Goal: Task Accomplishment & Management: Manage account settings

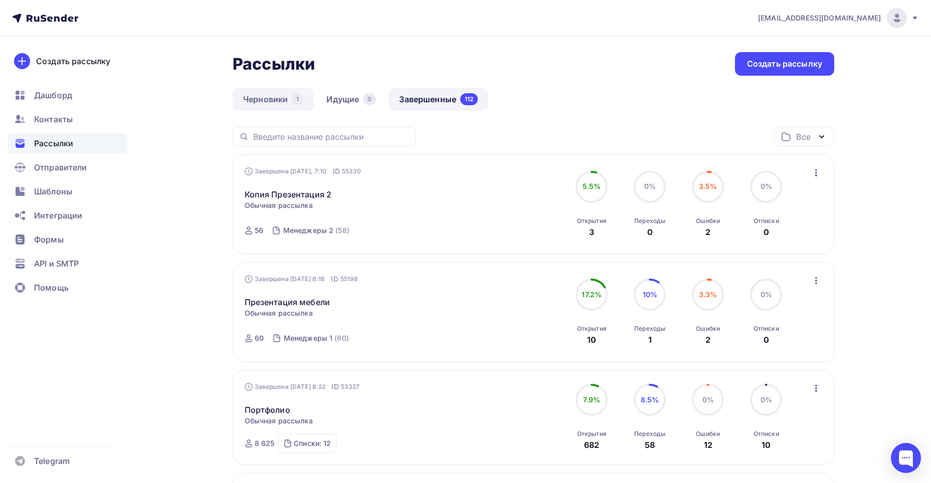
click at [286, 102] on link "Черновики 1" at bounding box center [273, 99] width 81 height 23
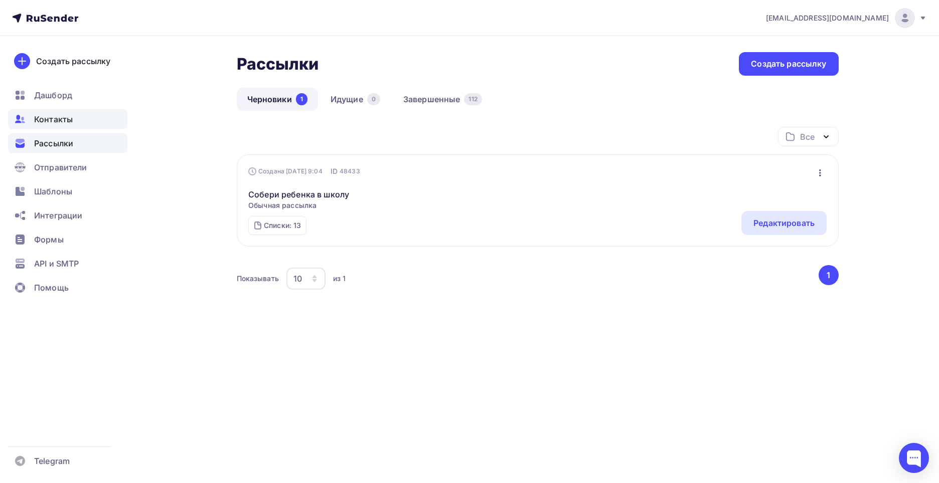
click at [83, 116] on div "Контакты" at bounding box center [67, 119] width 119 height 20
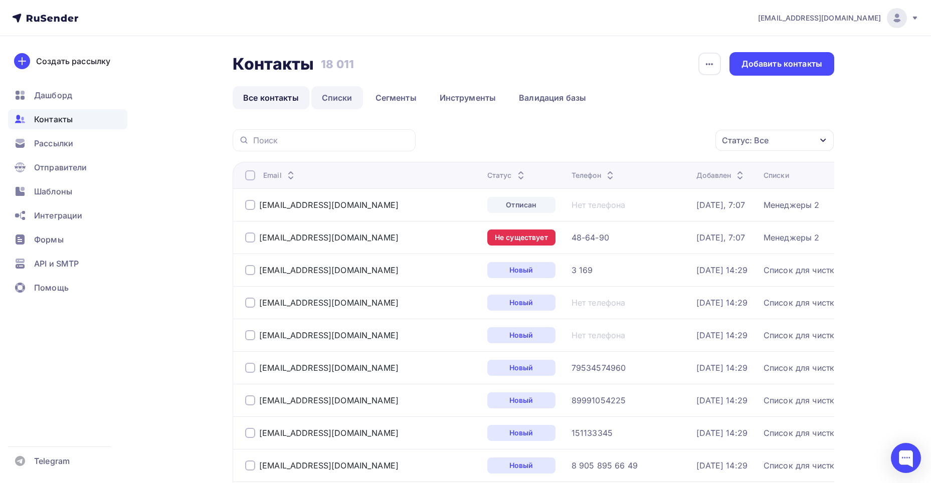
click at [340, 95] on link "Списки" at bounding box center [337, 97] width 52 height 23
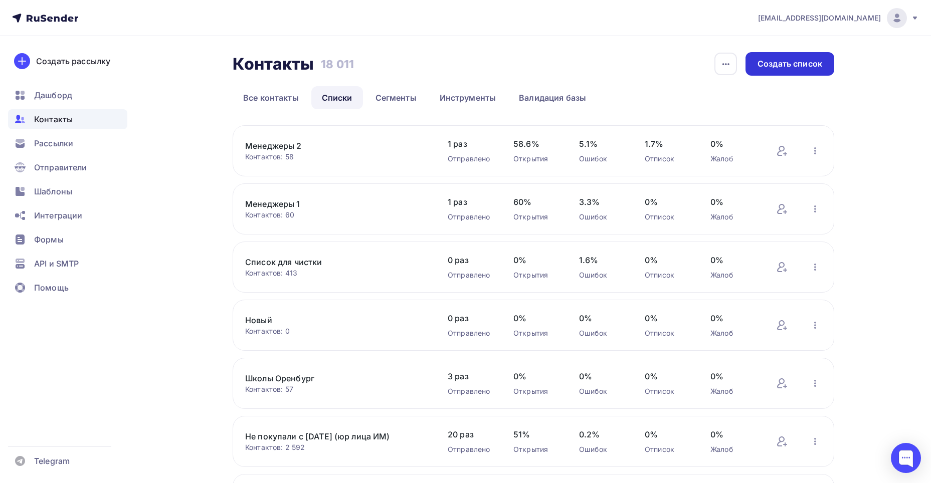
click at [768, 70] on div "Создать список" at bounding box center [790, 64] width 89 height 24
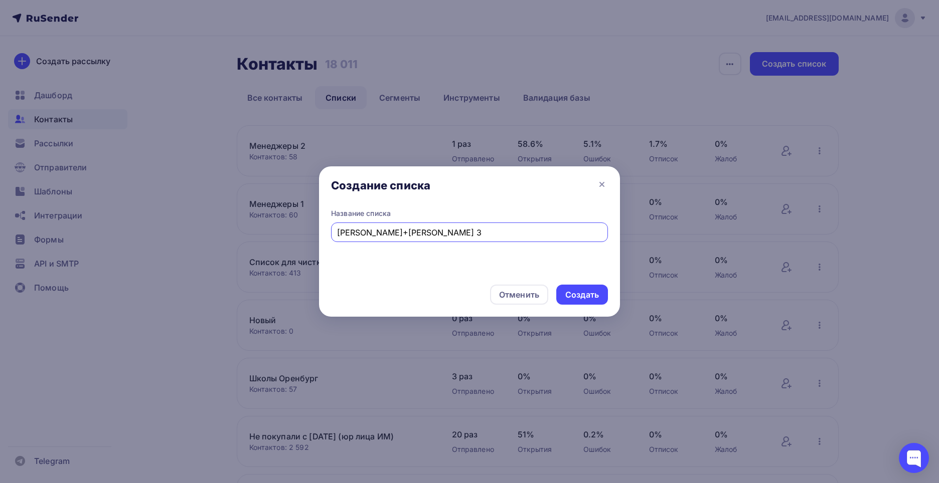
click at [350, 233] on input "Таймова+Крахмалева 3" at bounding box center [469, 233] width 265 height 12
type input "[PERSON_NAME]+[PERSON_NAME] 3"
click at [573, 289] on div "Создать" at bounding box center [582, 295] width 34 height 12
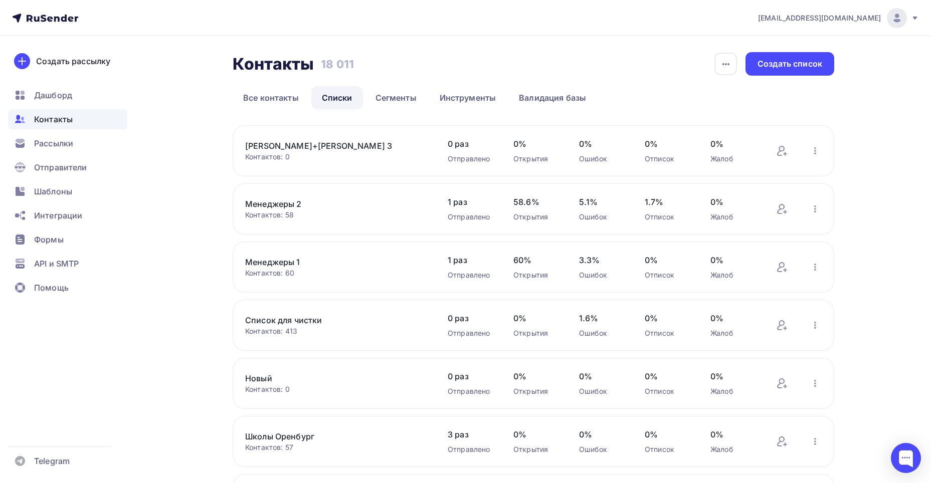
click at [323, 143] on link "[PERSON_NAME]+[PERSON_NAME] 3" at bounding box center [330, 146] width 170 height 12
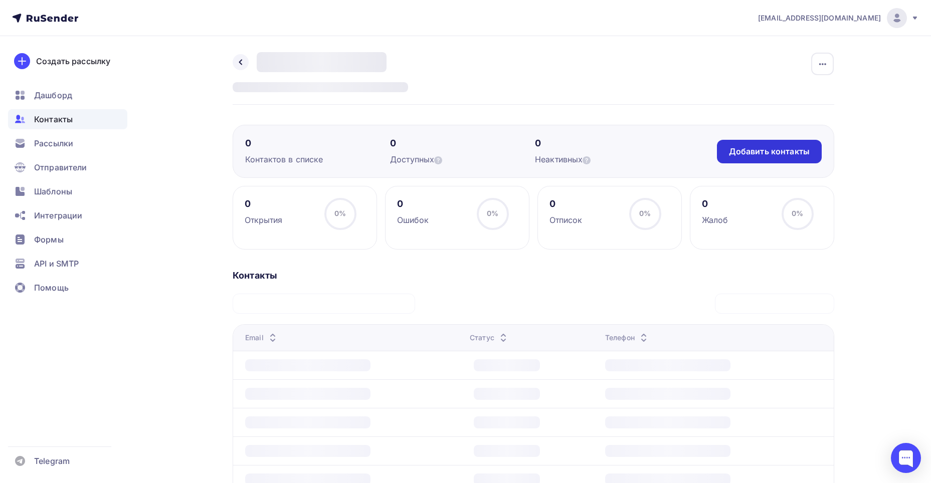
click at [763, 158] on div "Добавить контакты" at bounding box center [769, 152] width 105 height 24
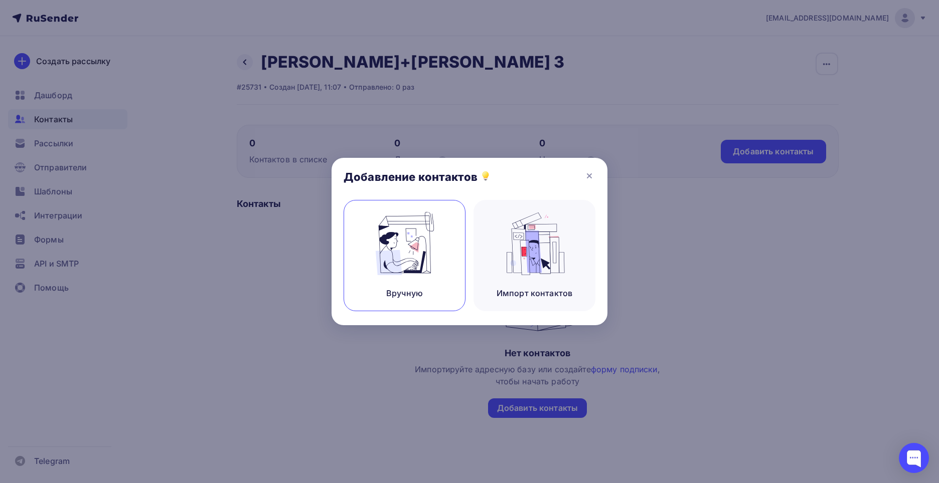
click at [407, 242] on img at bounding box center [404, 243] width 67 height 63
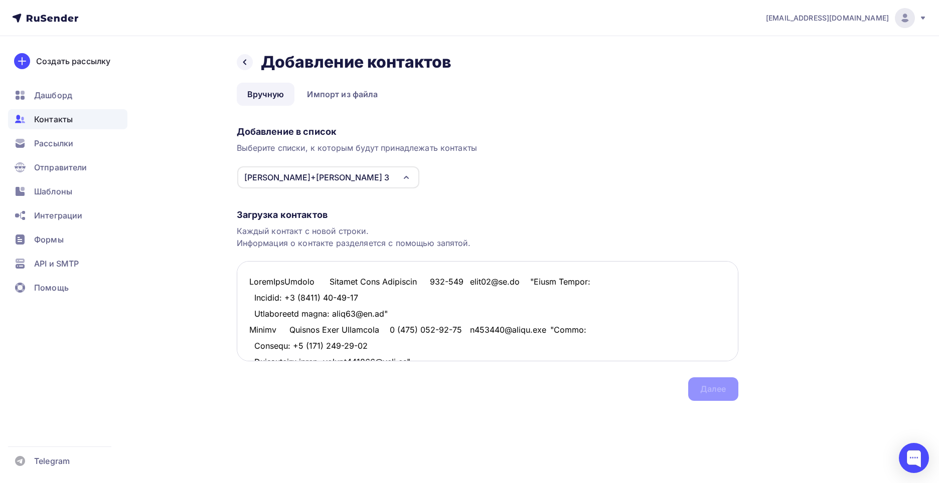
scroll to position [616, 0]
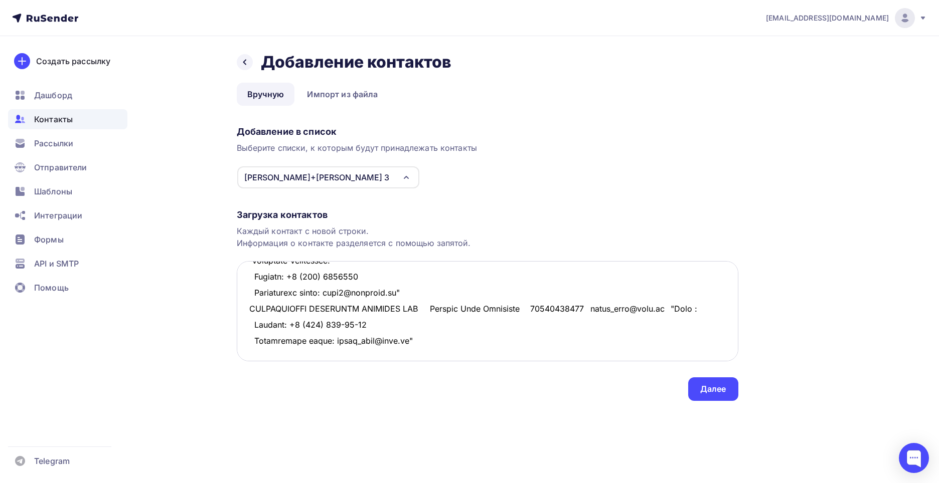
paste textarea "Евразия ООО Крахмалёва Регина Сергеевна 79619425767 OOO.evraziya-056@mail.ru "К…"
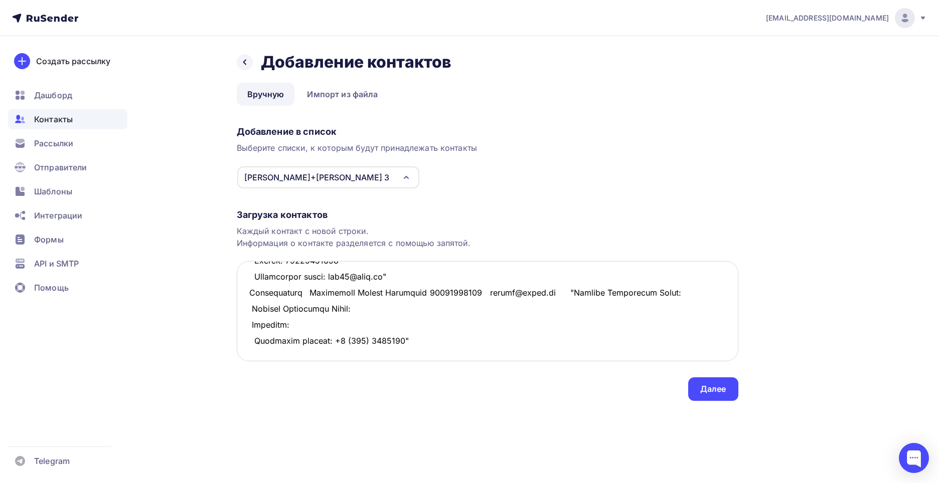
scroll to position [1465, 0]
type textarea "НефтеХимМонтаж Таумова Алия Булатовна 306-146 unhm56@bk.ru "Елена Зубова: Телеф…"
click at [696, 395] on div "Далее" at bounding box center [713, 390] width 50 height 24
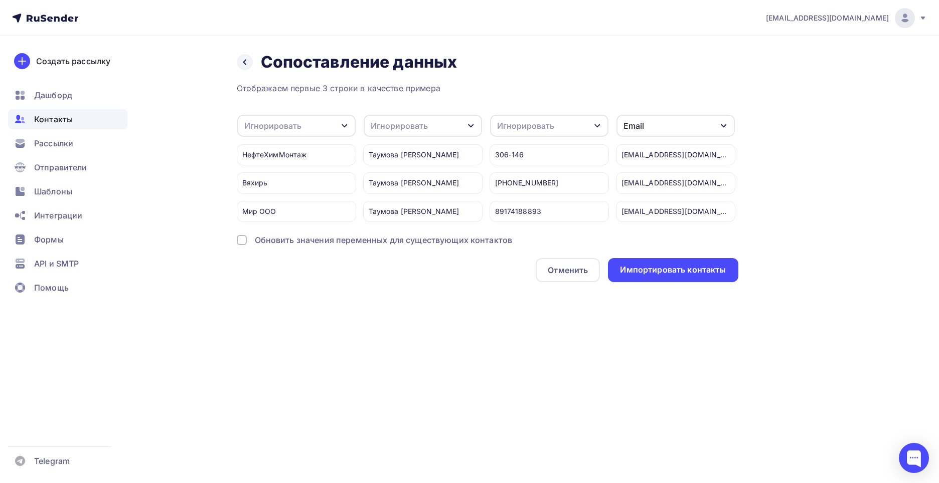
click at [309, 124] on div "Игнорировать" at bounding box center [296, 126] width 118 height 22
click at [286, 241] on div "Создать поле" at bounding box center [280, 228] width 70 height 25
type input "Компания"
click at [280, 258] on div "Отображаем первые 3 строки в качестве примера Игнорировать Игнорировать Имя Тел…" at bounding box center [487, 182] width 501 height 200
click at [401, 127] on div "Игнорировать" at bounding box center [399, 126] width 57 height 12
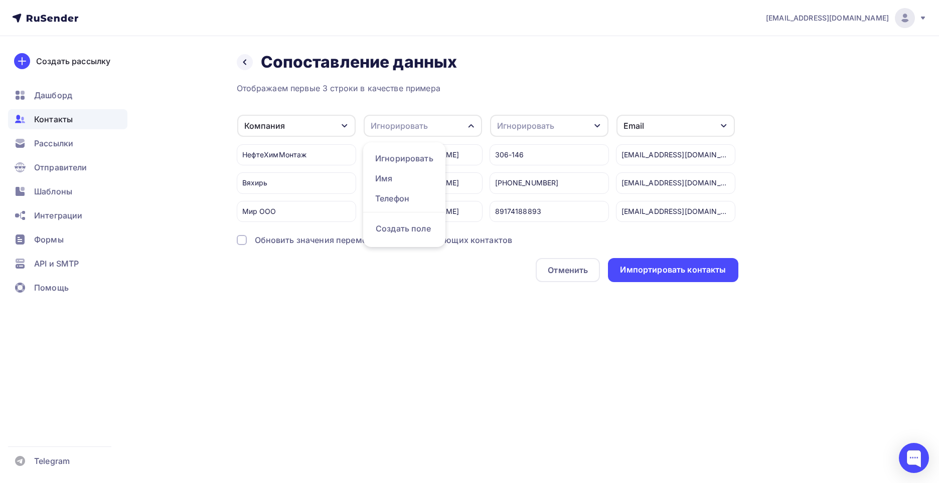
click at [401, 127] on div "Игнорировать" at bounding box center [399, 126] width 57 height 12
click at [417, 129] on div "Игнорировать" at bounding box center [399, 126] width 57 height 12
drag, startPoint x: 396, startPoint y: 235, endPoint x: 398, endPoint y: 230, distance: 5.4
click at [397, 234] on div "Создать поле" at bounding box center [404, 228] width 70 height 25
type input "Ответственный"
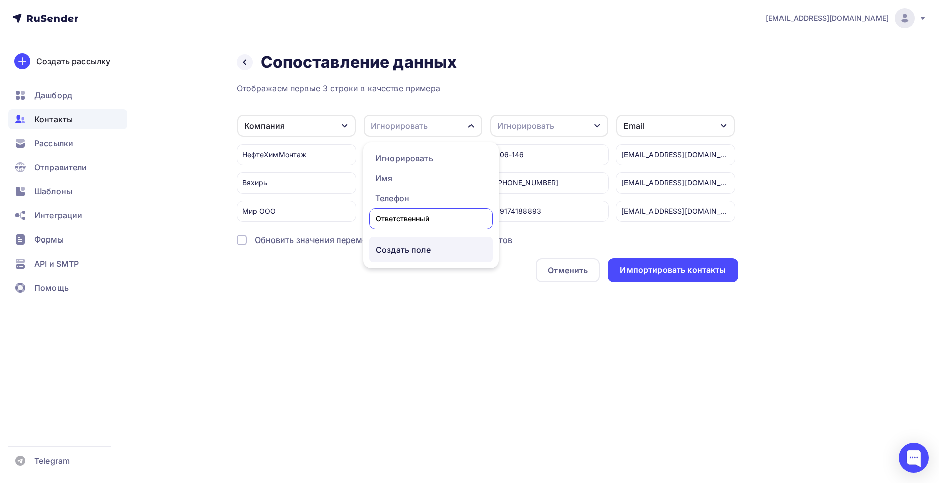
click at [399, 258] on div "Отображаем первые 3 строки в качестве примера Компания Игнорировать Имя Телефон…" at bounding box center [487, 182] width 501 height 200
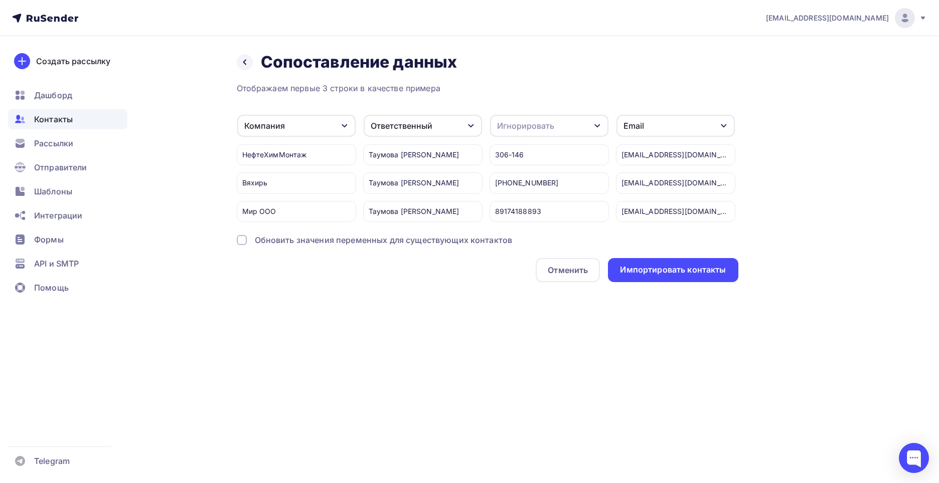
click at [518, 129] on div "Игнорировать" at bounding box center [525, 126] width 57 height 12
click at [517, 194] on div "Телефон" at bounding box center [530, 199] width 58 height 12
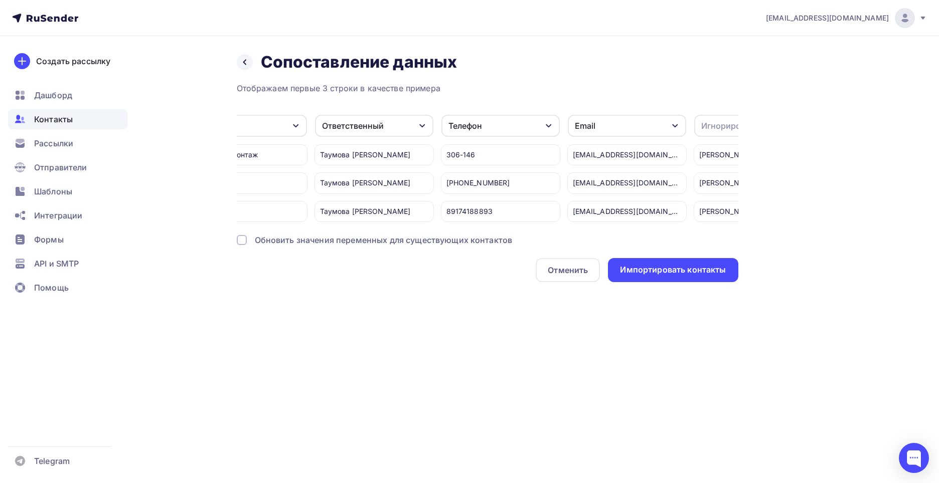
scroll to position [0, 0]
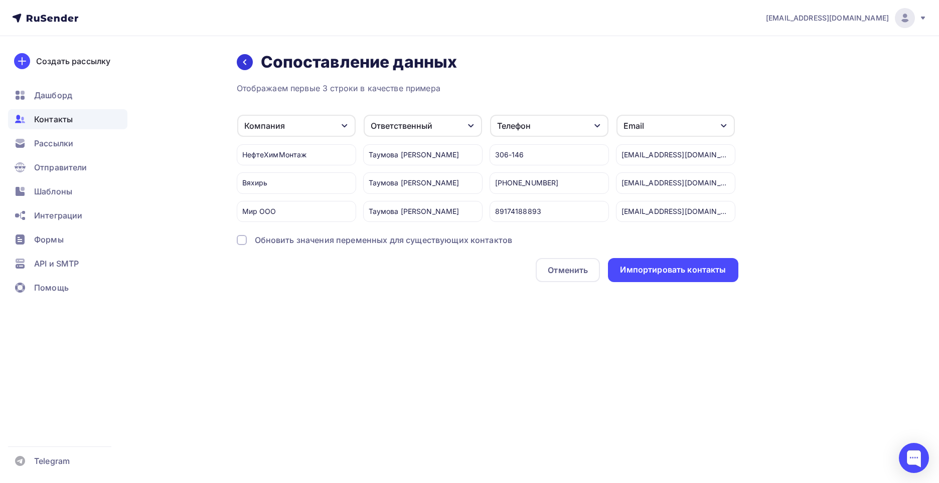
click at [248, 66] on div at bounding box center [245, 62] width 16 height 16
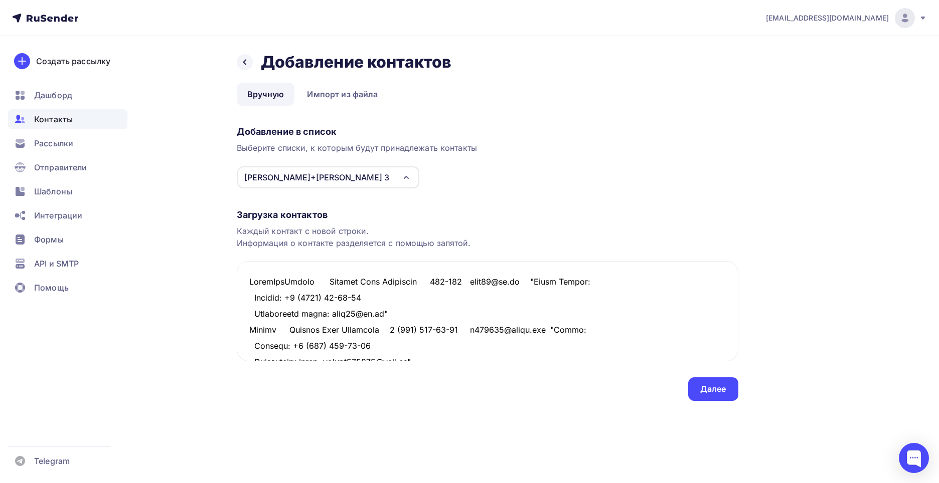
scroll to position [1465, 0]
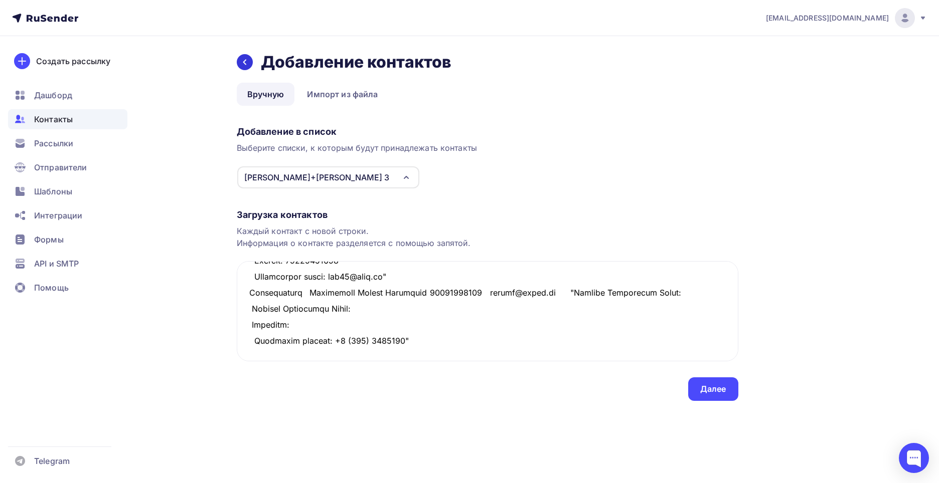
click at [245, 57] on div at bounding box center [245, 62] width 16 height 16
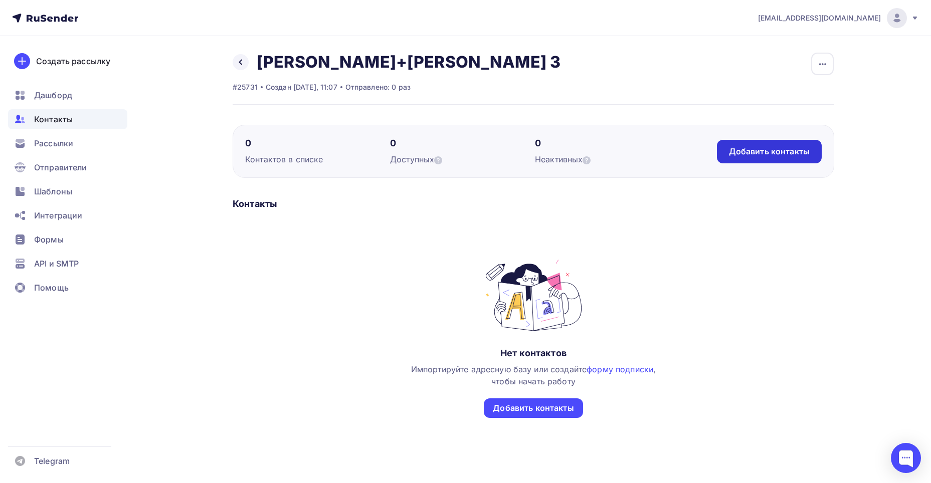
click at [745, 150] on div "Добавить контакты" at bounding box center [769, 152] width 81 height 12
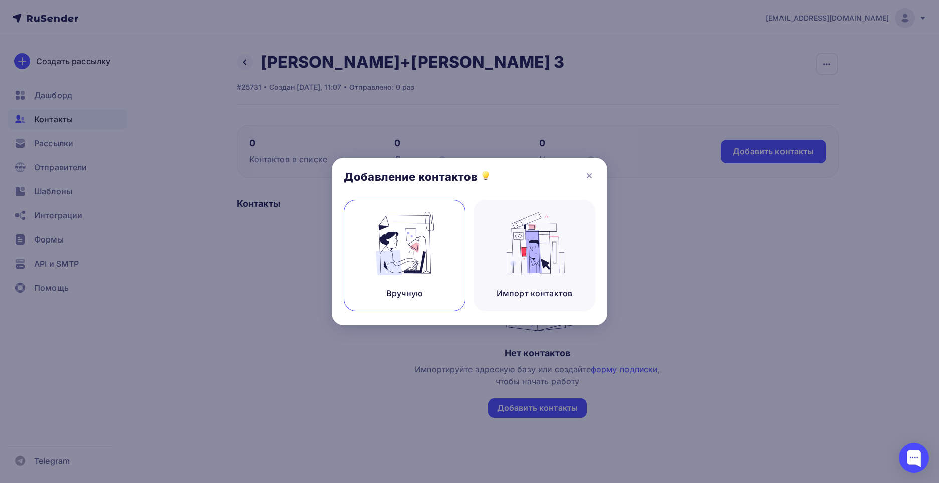
click at [439, 257] on div "Вручную" at bounding box center [404, 255] width 122 height 111
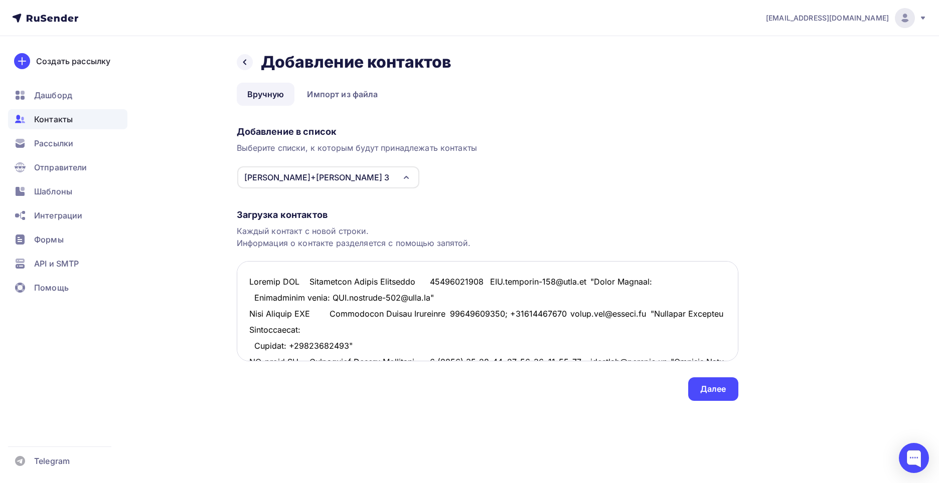
scroll to position [744, 0]
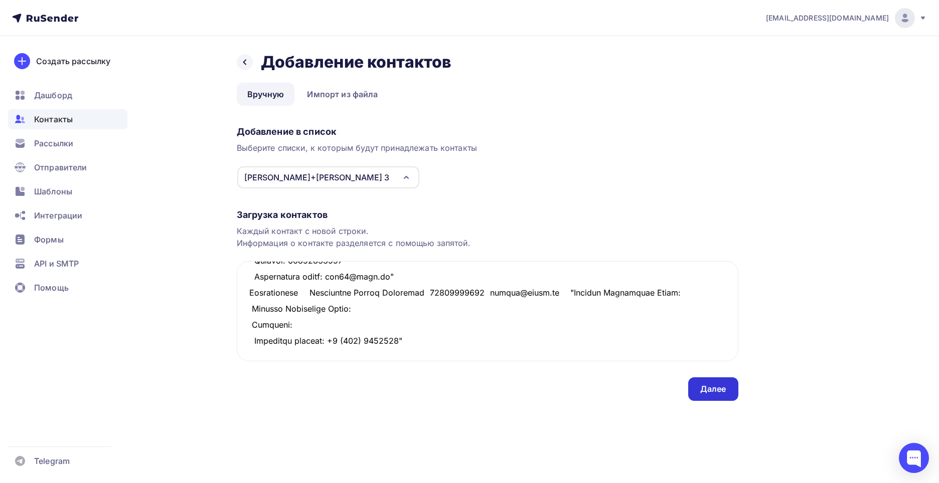
type textarea "Евразия ООО Крахмалёва Регина Сергеевна 79619425767 OOO.evraziya-056@mail.ru "К…"
click at [714, 389] on div "Далее" at bounding box center [713, 390] width 26 height 12
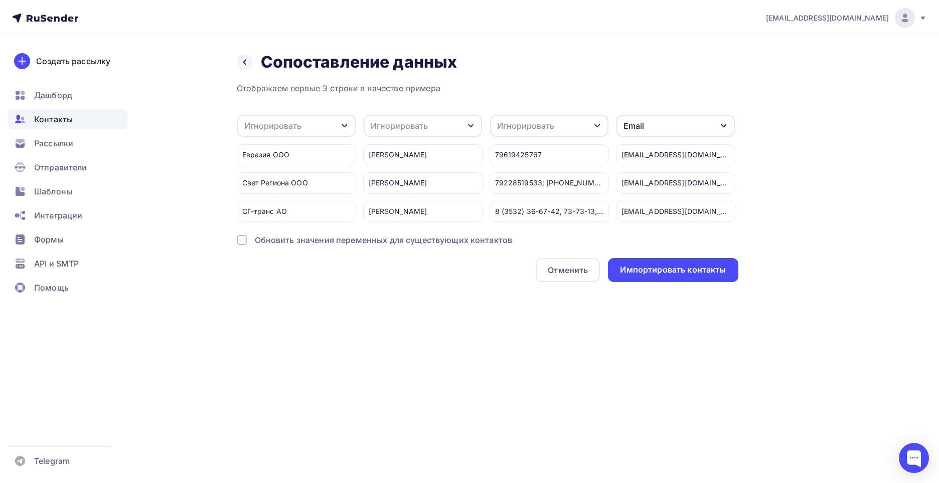
click at [273, 125] on div "Игнорировать" at bounding box center [272, 126] width 57 height 12
click at [304, 240] on div "Создать поле" at bounding box center [280, 228] width 70 height 25
type input "Компания"
click at [304, 263] on div "Отображаем первые 3 строки в качестве примера Компания Игнорировать Имя Телефон…" at bounding box center [487, 182] width 501 height 200
click at [388, 131] on div "Игнорировать" at bounding box center [399, 126] width 57 height 12
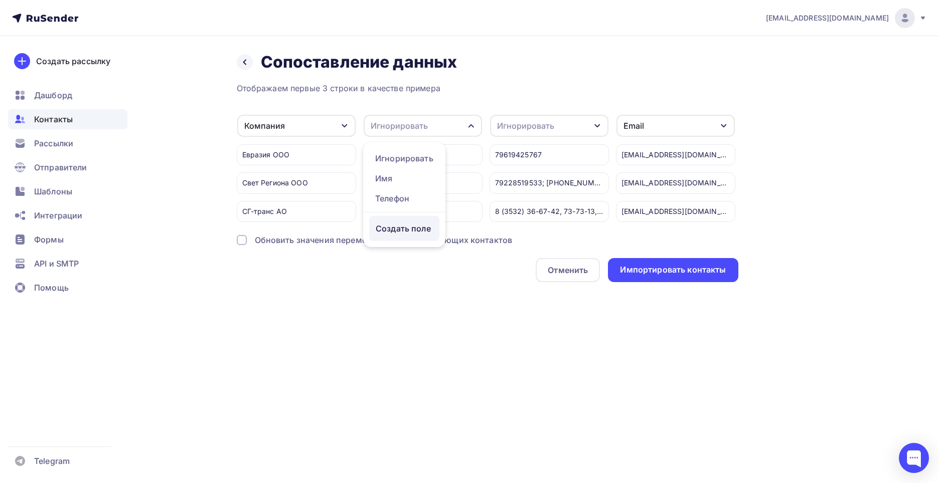
click at [391, 231] on div "Создать поле" at bounding box center [404, 228] width 70 height 25
type input "Ответственный"
click at [421, 257] on div "Отображаем первые 3 строки в качестве примера Компания Игнорировать Имя Телефон…" at bounding box center [487, 182] width 501 height 200
click at [509, 126] on div "Игнорировать" at bounding box center [525, 126] width 57 height 12
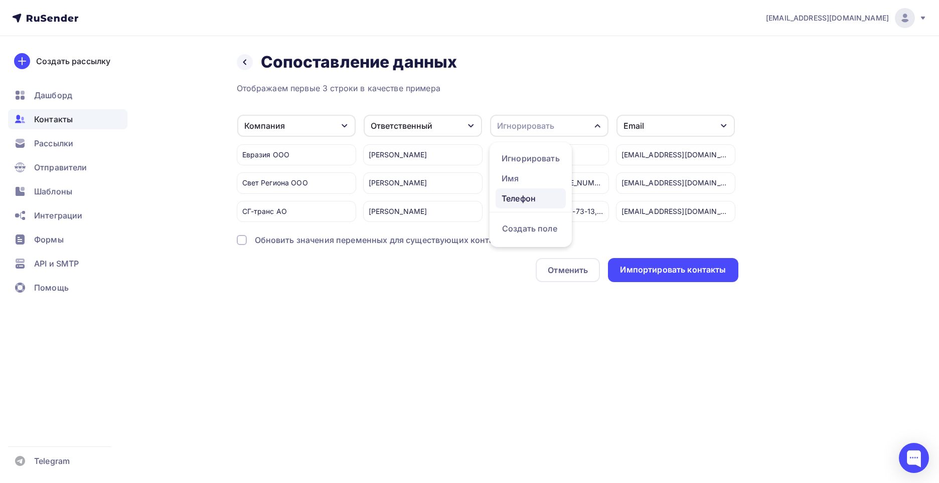
click at [538, 204] on div "Телефон" at bounding box center [530, 199] width 58 height 12
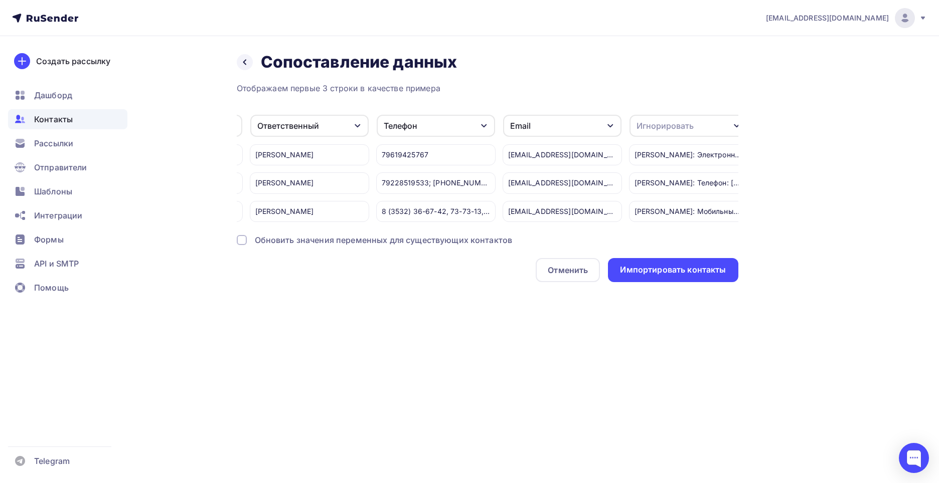
scroll to position [0, 123]
click at [672, 124] on div "Игнорировать" at bounding box center [654, 126] width 57 height 12
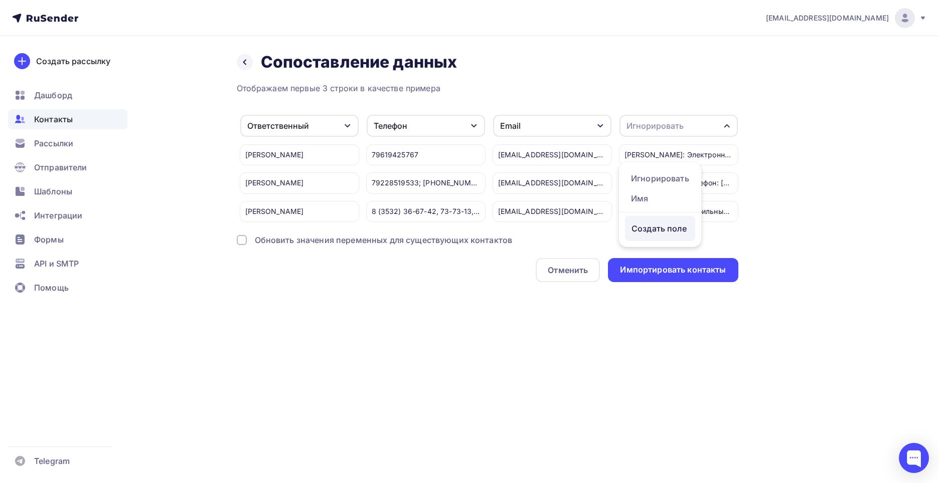
click at [660, 234] on div "Создать поле" at bounding box center [660, 228] width 70 height 25
type input "Заметки"
click at [652, 260] on div "Отображаем первые 3 строки в качестве примера Компания Игнорировать Имя Создать…" at bounding box center [487, 182] width 501 height 200
click at [245, 245] on div at bounding box center [242, 240] width 10 height 10
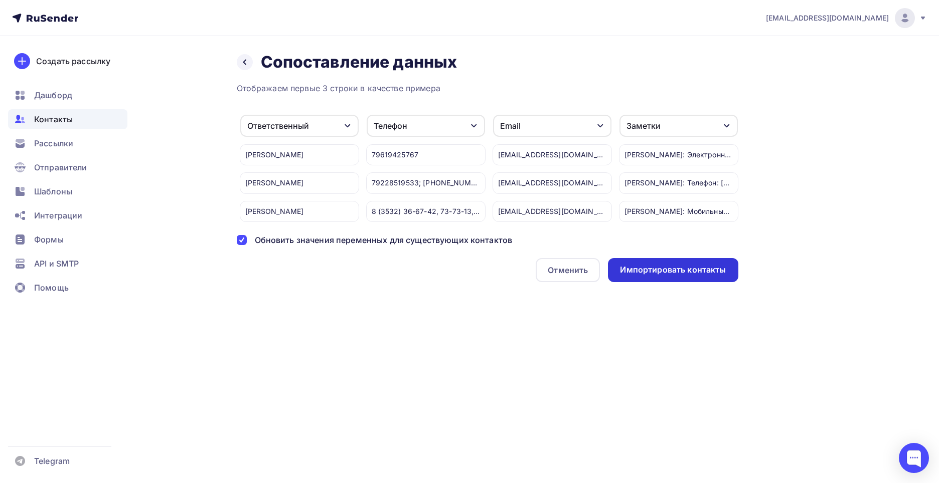
click at [646, 272] on div "Импортировать контакты" at bounding box center [673, 270] width 106 height 12
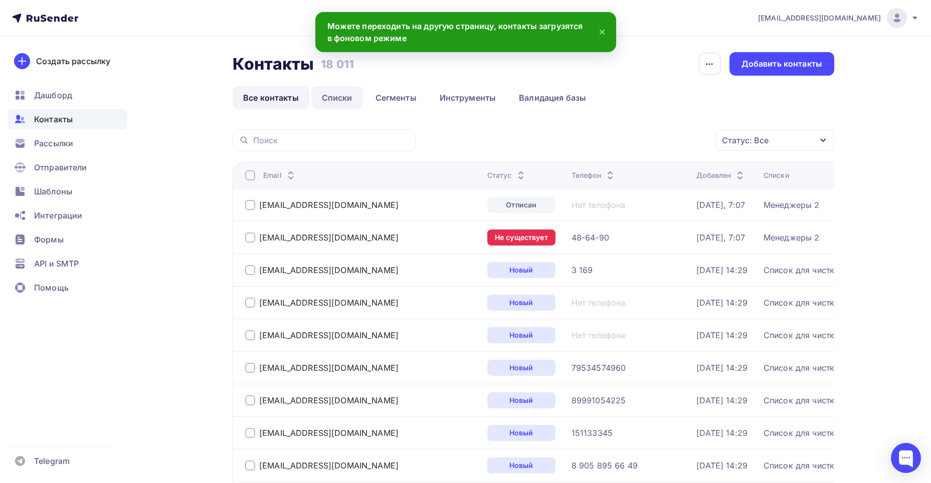
click at [352, 99] on link "Списки" at bounding box center [337, 97] width 52 height 23
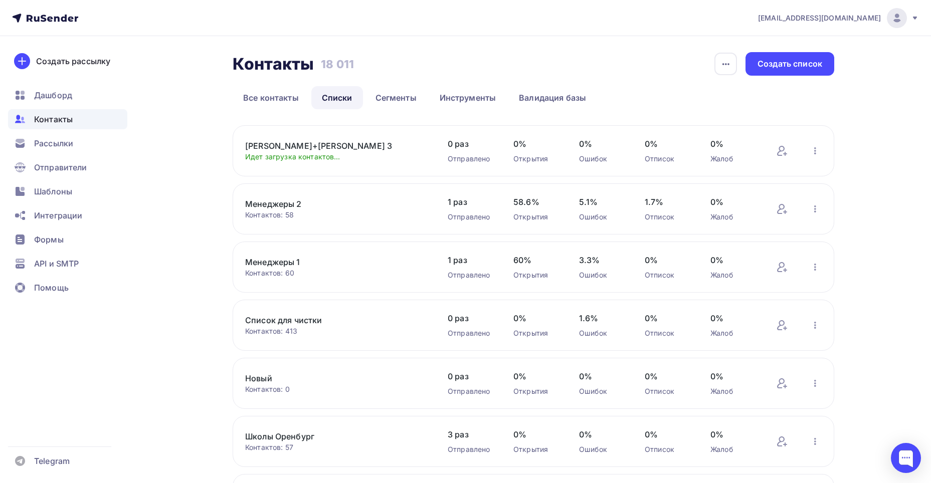
click at [317, 143] on link "[PERSON_NAME]+[PERSON_NAME] 3" at bounding box center [330, 146] width 170 height 12
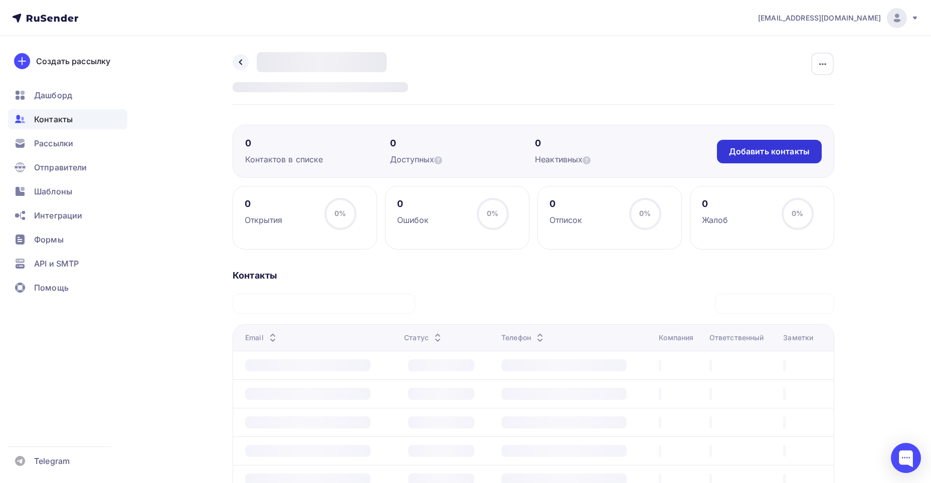
click at [764, 144] on div "Добавить контакты" at bounding box center [769, 152] width 105 height 24
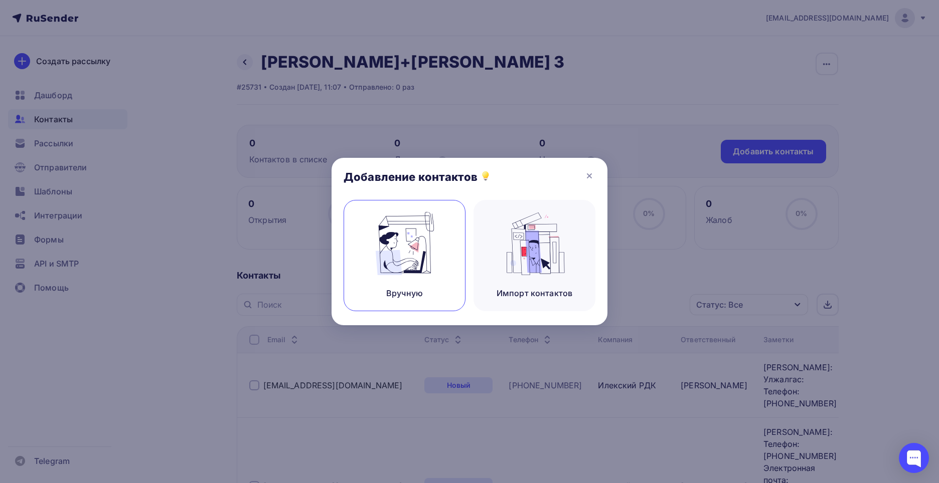
click at [431, 239] on img at bounding box center [404, 243] width 67 height 63
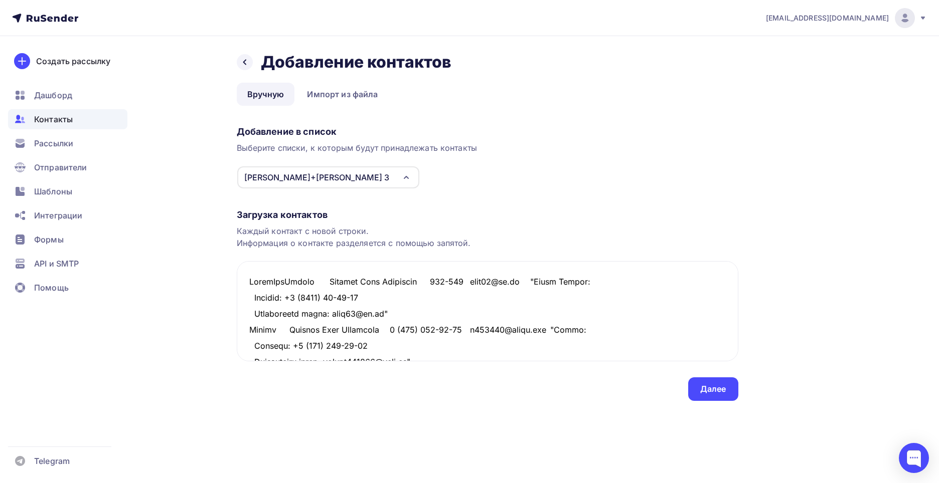
scroll to position [616, 0]
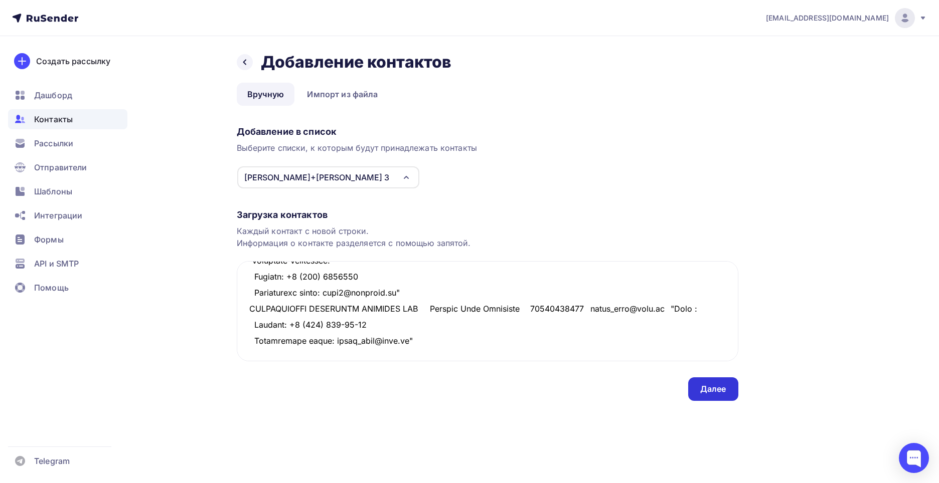
type textarea "НефтеХимМонтаж Таумова Алия Булатовна 306-146 unhm56@bk.ru "Елена Зубова: Телеф…"
click at [708, 383] on div "Далее" at bounding box center [713, 390] width 50 height 24
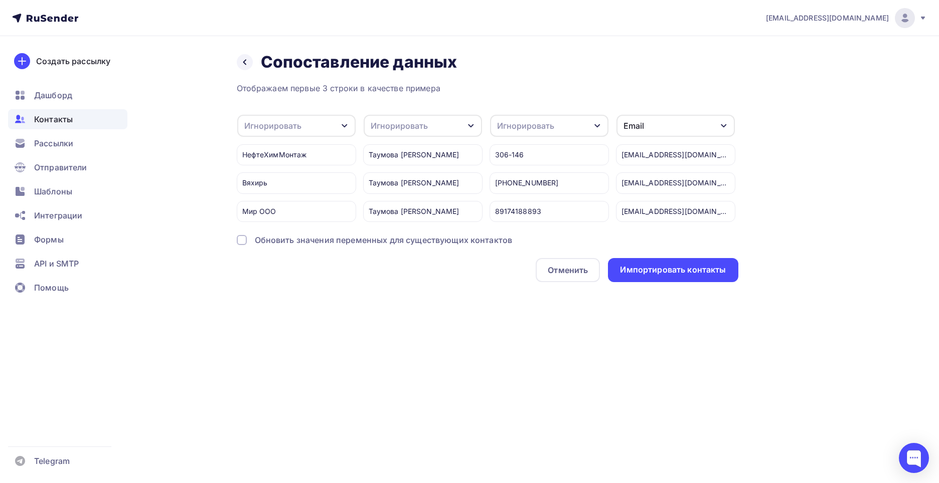
click at [292, 122] on div "Игнорировать" at bounding box center [272, 126] width 57 height 12
click at [290, 199] on div "Компания" at bounding box center [282, 199] width 63 height 12
click at [391, 125] on div "Игнорировать" at bounding box center [399, 126] width 57 height 12
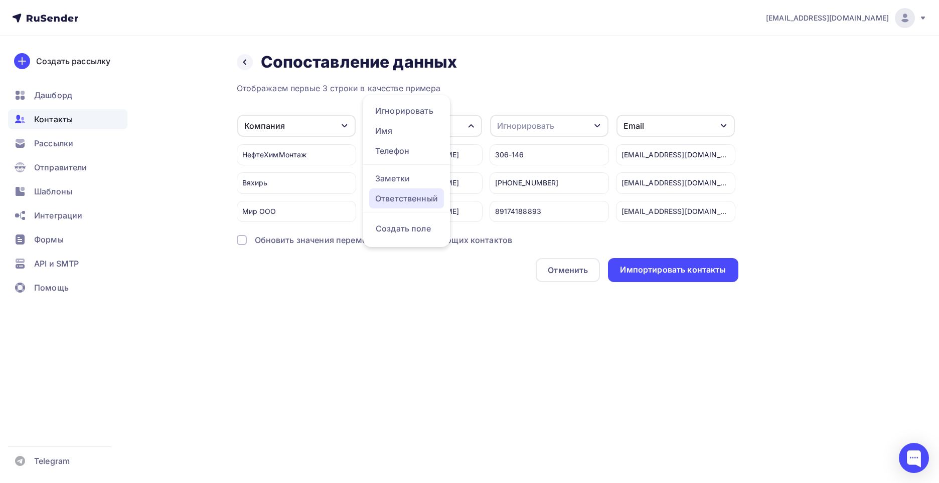
drag, startPoint x: 405, startPoint y: 199, endPoint x: 409, endPoint y: 194, distance: 6.4
click at [406, 199] on div "Ответственный" at bounding box center [406, 199] width 63 height 12
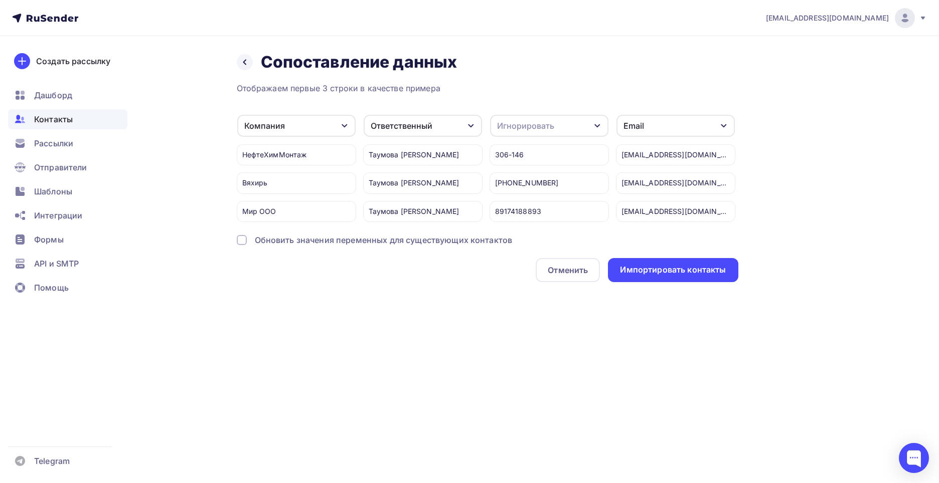
click at [533, 132] on div "Игнорировать" at bounding box center [549, 126] width 118 height 22
click at [522, 171] on div "Телефон" at bounding box center [530, 171] width 58 height 12
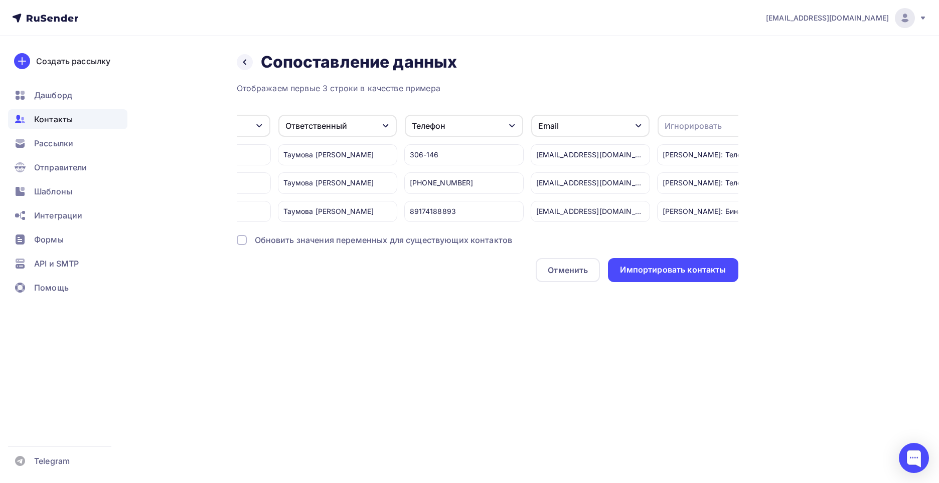
scroll to position [0, 123]
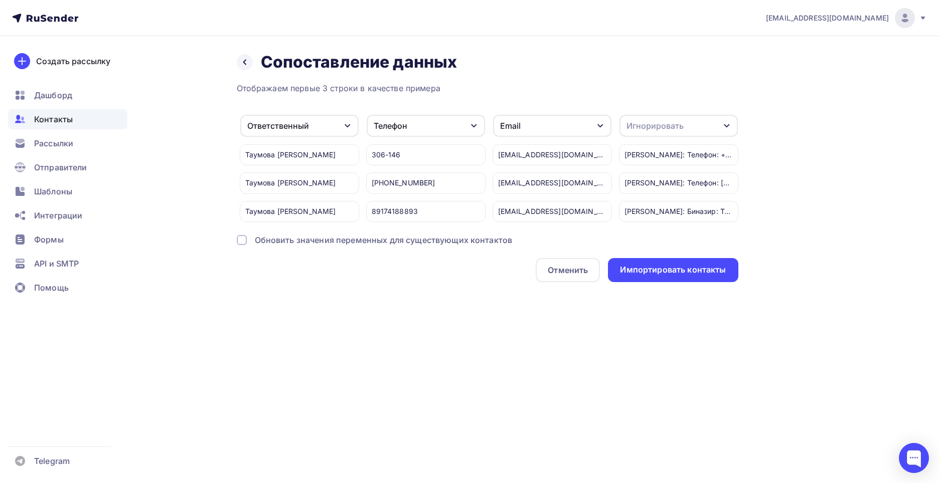
click at [650, 119] on div "Игнорировать" at bounding box center [678, 126] width 118 height 22
click at [660, 197] on div "Заметки" at bounding box center [660, 199] width 58 height 12
click at [244, 245] on div at bounding box center [242, 240] width 10 height 10
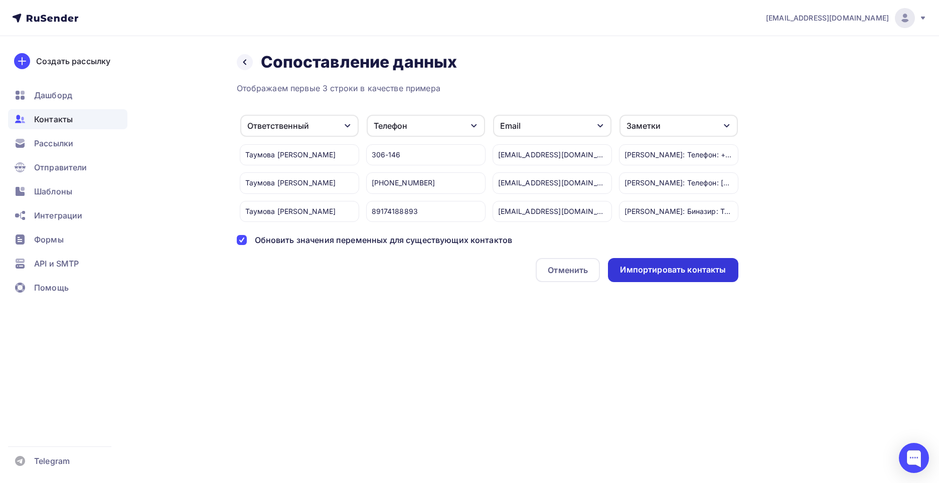
click at [708, 276] on div "Импортировать контакты" at bounding box center [673, 270] width 106 height 12
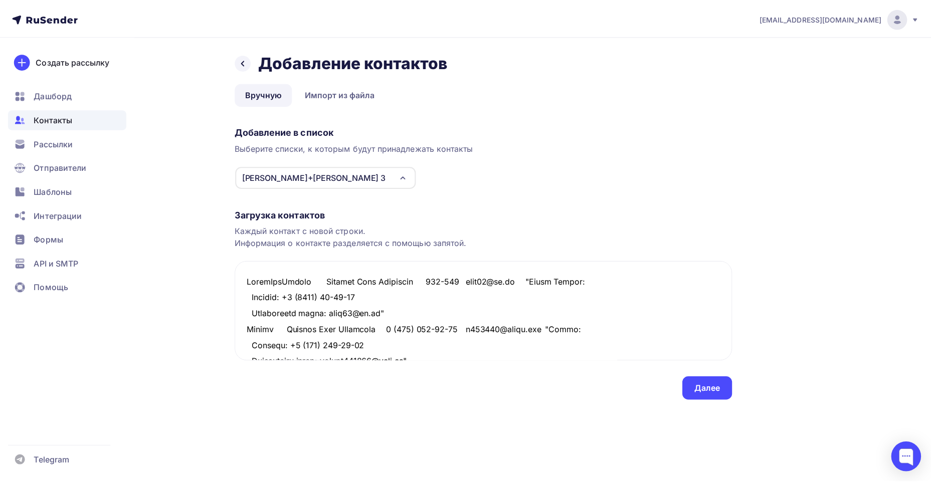
scroll to position [631, 0]
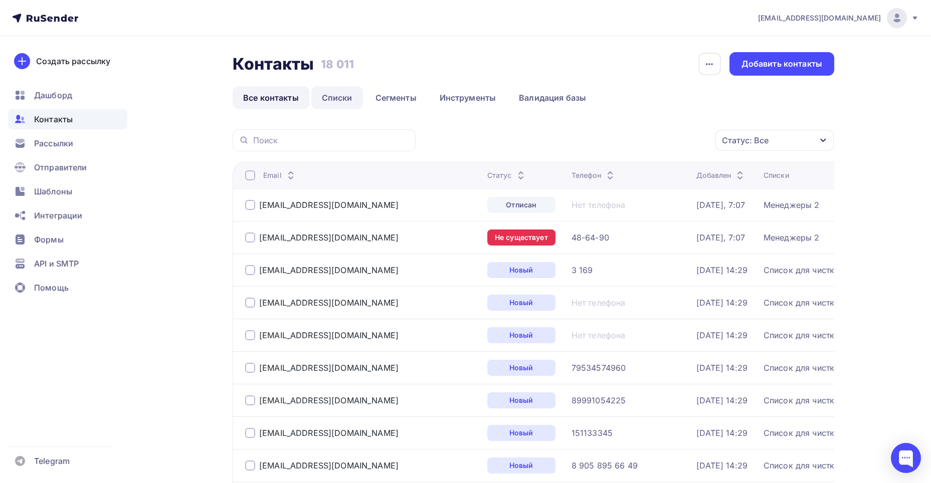
click at [341, 90] on link "Списки" at bounding box center [337, 97] width 52 height 23
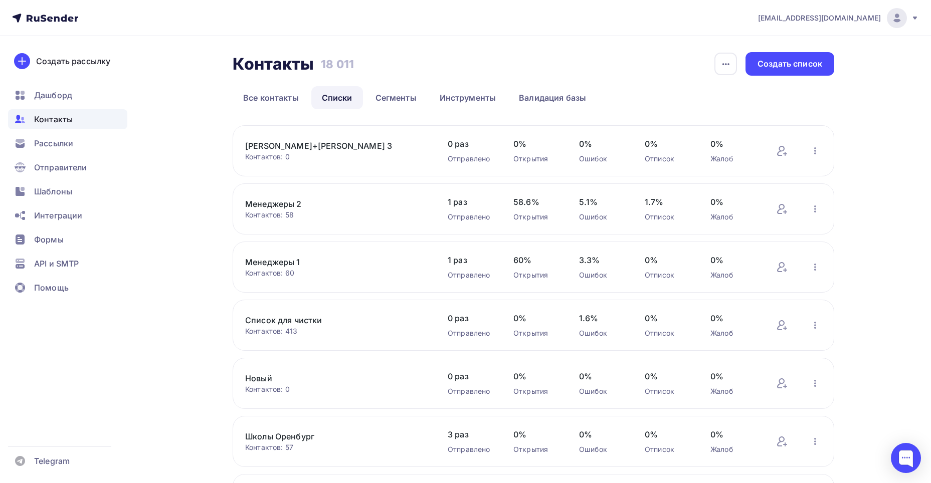
click at [286, 145] on link "[PERSON_NAME]+[PERSON_NAME] 3" at bounding box center [330, 146] width 170 height 12
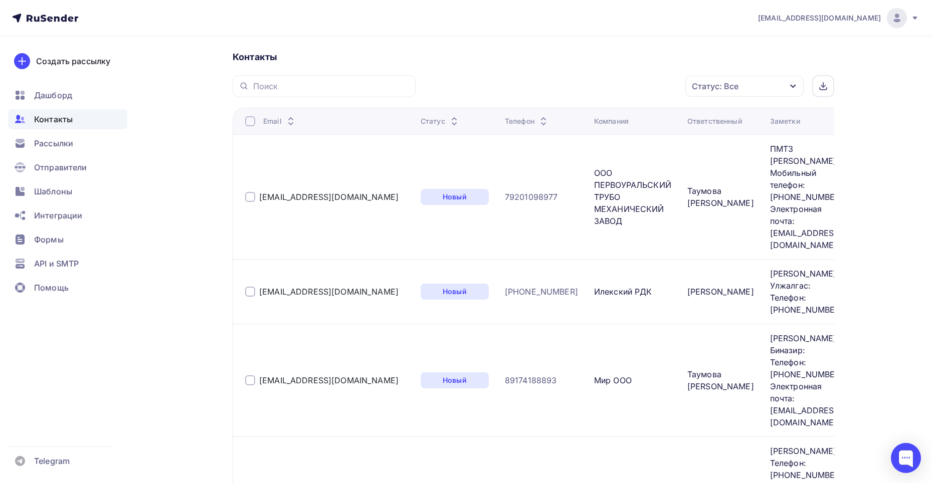
scroll to position [207, 0]
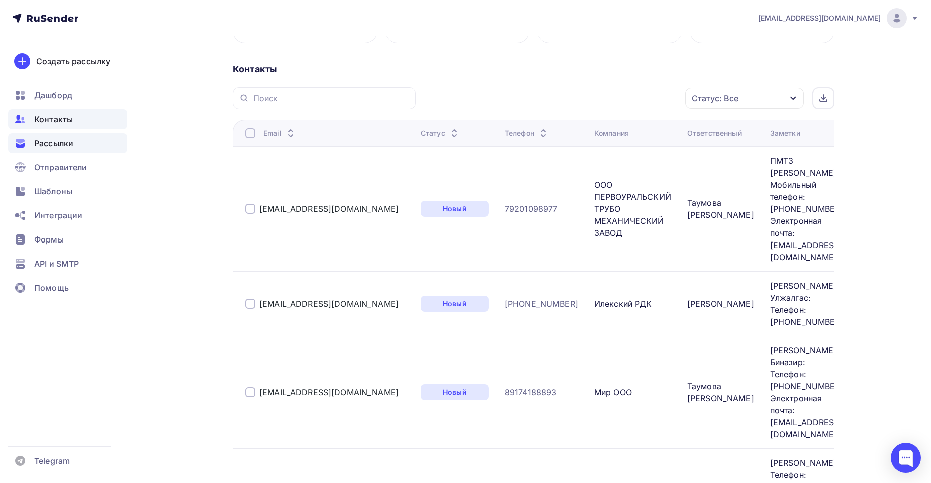
click at [76, 145] on div "Рассылки" at bounding box center [67, 143] width 119 height 20
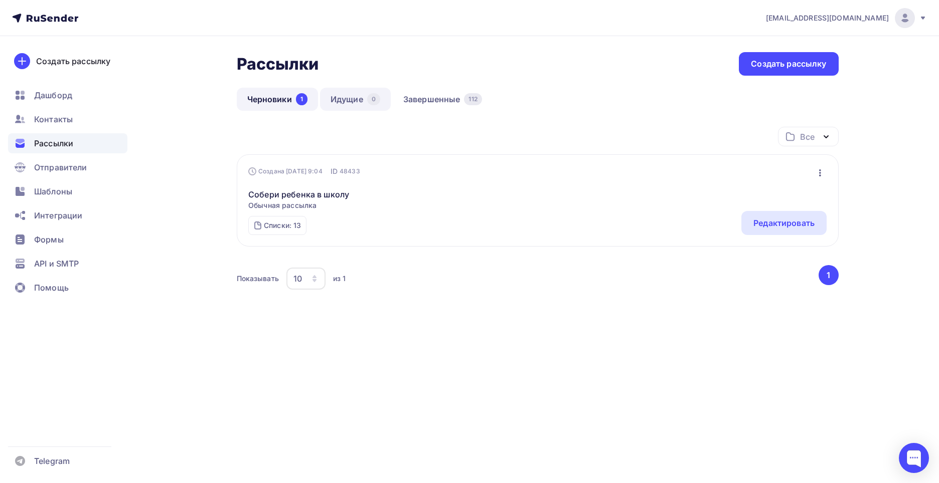
click at [356, 97] on link "Идущие 0" at bounding box center [355, 99] width 71 height 23
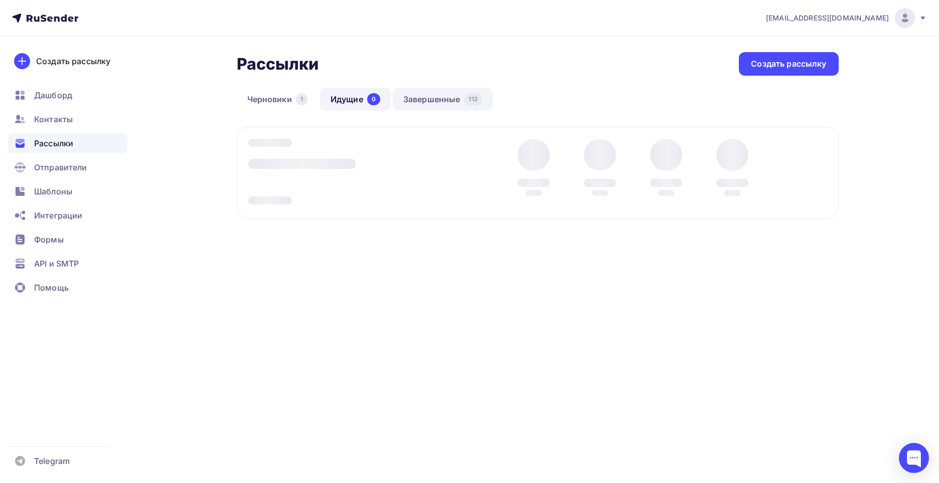
click at [417, 94] on link "Завершенные 112" at bounding box center [443, 99] width 100 height 23
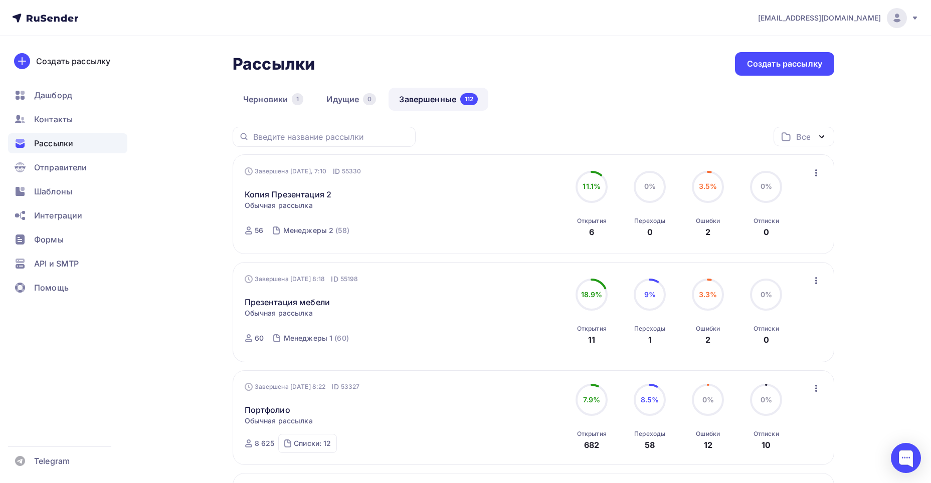
click at [811, 168] on icon "button" at bounding box center [816, 173] width 12 height 12
click at [288, 194] on link "Копия Презентация 2" at bounding box center [288, 195] width 87 height 12
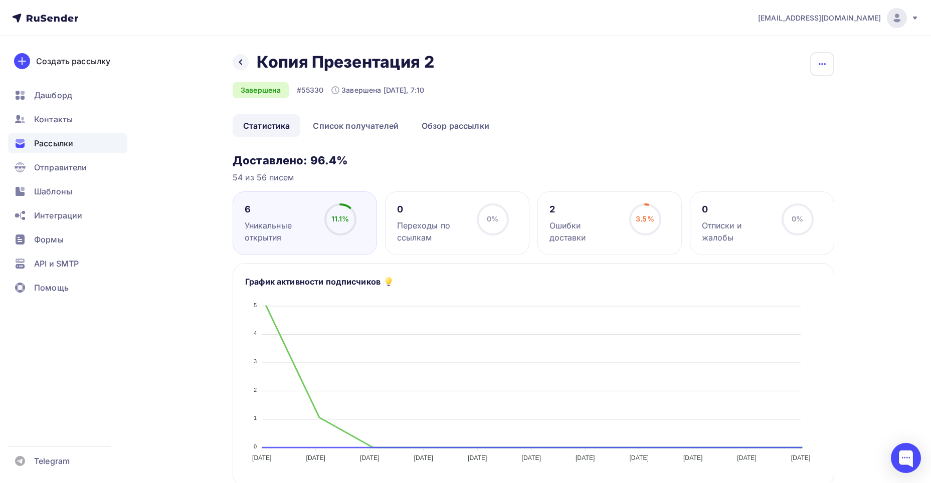
click at [833, 68] on button "button" at bounding box center [822, 64] width 24 height 24
click at [398, 59] on h2 "Копия Презентация 2" at bounding box center [346, 62] width 178 height 20
click at [285, 56] on h2 "Копия Презентация 2" at bounding box center [346, 62] width 178 height 20
click at [234, 59] on div at bounding box center [241, 62] width 16 height 16
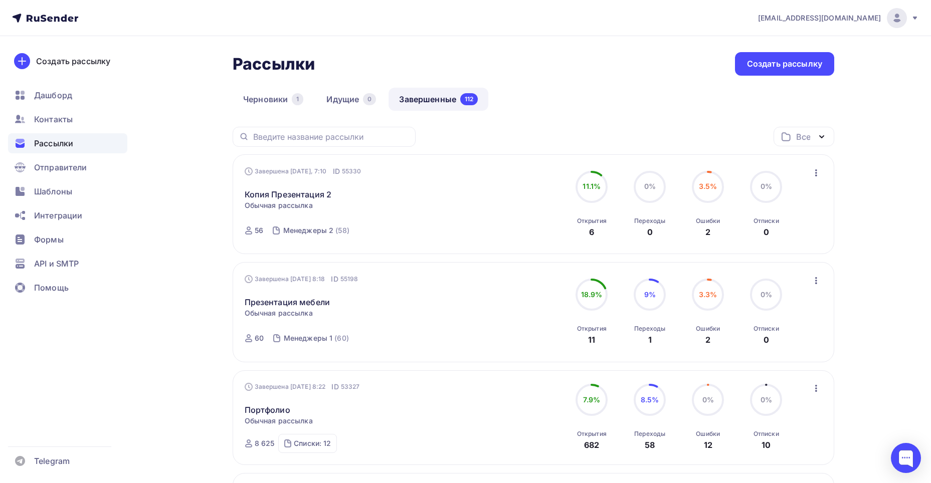
click at [815, 171] on icon "button" at bounding box center [816, 173] width 12 height 12
click at [815, 172] on icon "button" at bounding box center [816, 173] width 12 height 12
click at [319, 195] on link "Копия Презентация 2" at bounding box center [288, 195] width 87 height 12
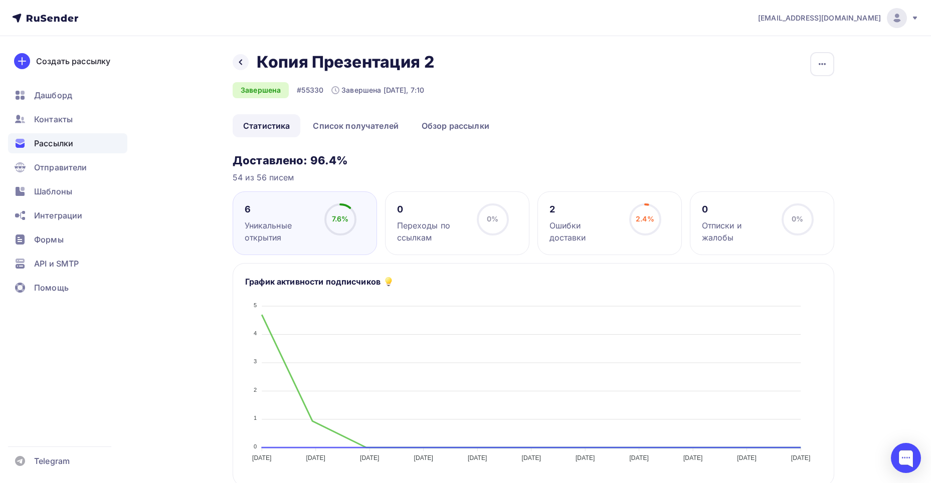
click at [315, 62] on h2 "Копия Презентация 2" at bounding box center [346, 62] width 178 height 20
drag, startPoint x: 409, startPoint y: 58, endPoint x: 433, endPoint y: 59, distance: 24.6
click at [410, 58] on h2 "Копия Презентация 2" at bounding box center [346, 62] width 178 height 20
drag, startPoint x: 438, startPoint y: 59, endPoint x: 668, endPoint y: 62, distance: 230.7
click at [449, 61] on div "Назад Копия Презентация 2 Копия Презентация 2 Завершена #55330 Завершена [DATE]…" at bounding box center [534, 83] width 602 height 62
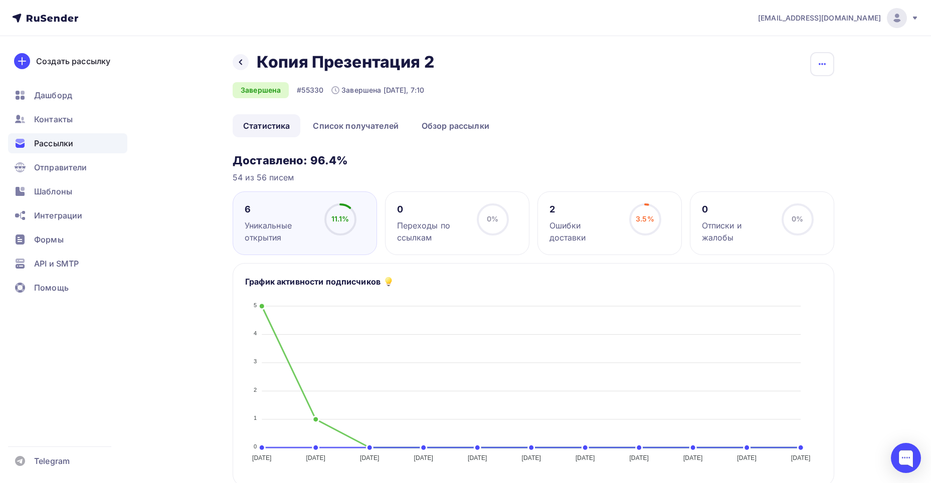
click at [817, 62] on icon "button" at bounding box center [822, 64] width 12 height 12
click at [741, 63] on div "Назад Копия Презентация 2 Копия Презентация 2 Завершена #55330 Завершена [DATE]…" at bounding box center [534, 83] width 602 height 62
click at [242, 61] on icon at bounding box center [241, 62] width 8 height 8
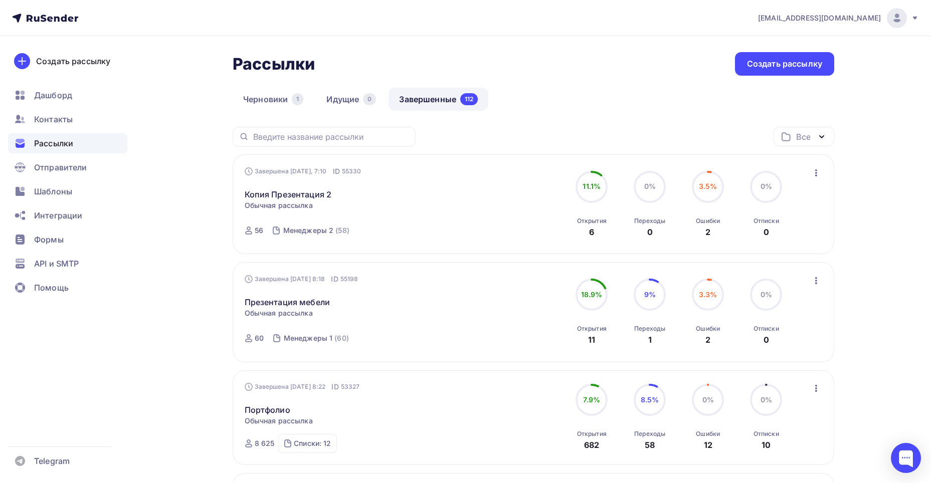
click at [818, 280] on icon "button" at bounding box center [816, 281] width 12 height 12
click at [784, 352] on div "Копировать в новую" at bounding box center [770, 347] width 103 height 12
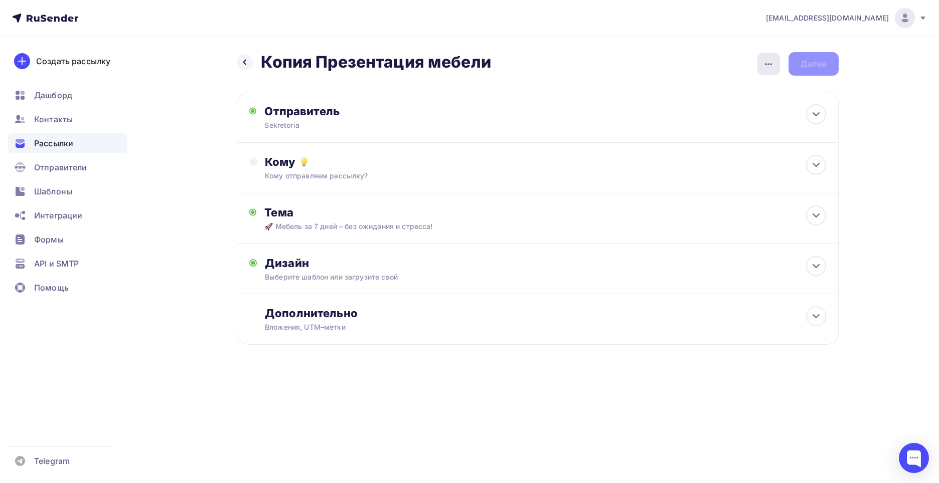
click at [765, 67] on icon "button" at bounding box center [768, 64] width 12 height 12
click at [667, 116] on div "Переименовать рассылку" at bounding box center [715, 115] width 124 height 12
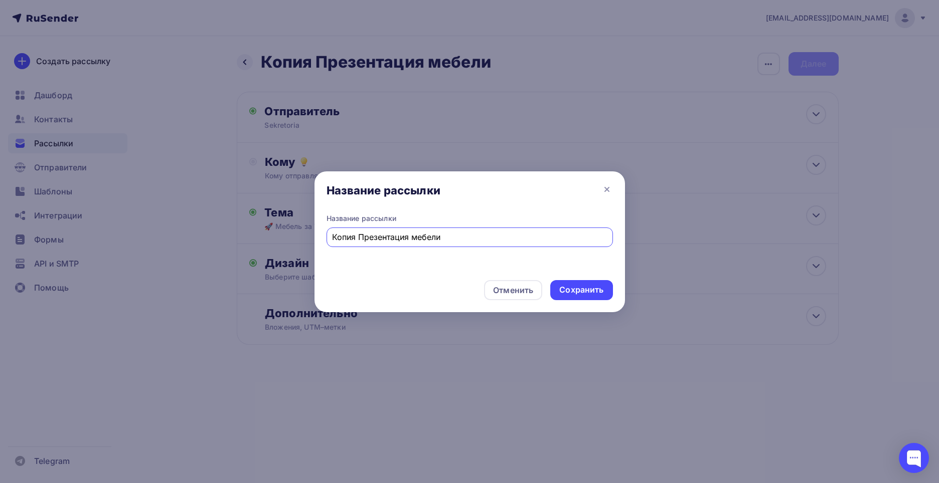
click at [423, 237] on input "Копия Презентация мебели" at bounding box center [469, 237] width 275 height 12
type input "Копия Презентация 3"
click at [586, 293] on div "Сохранить" at bounding box center [581, 290] width 44 height 12
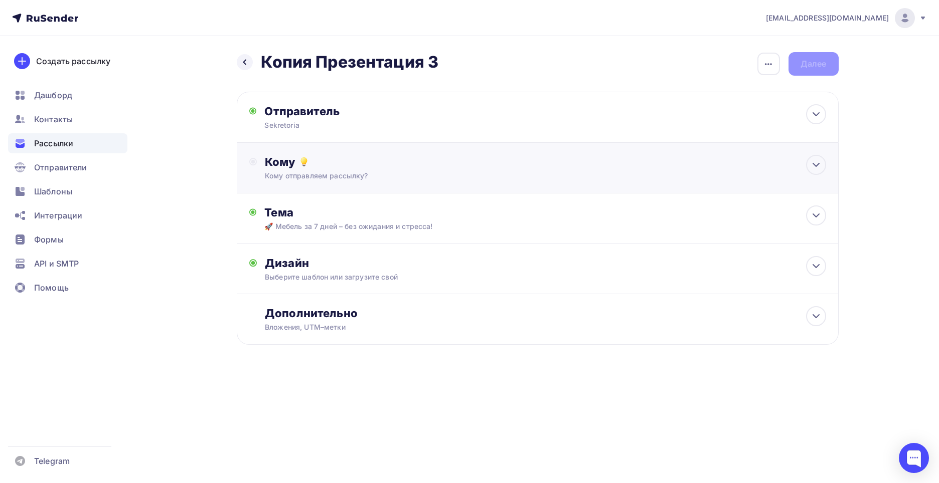
click at [416, 179] on div "Кому отправляем рассылку?" at bounding box center [517, 176] width 505 height 10
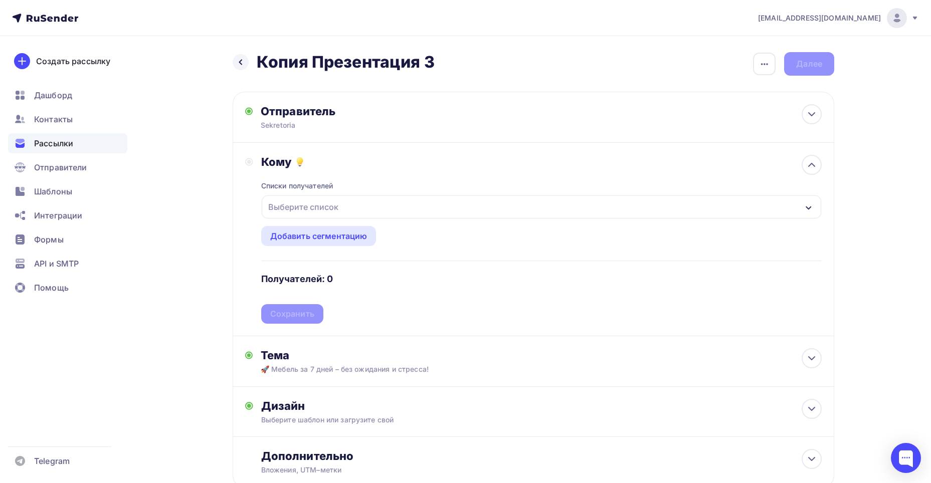
click at [360, 209] on div "Выберите список" at bounding box center [542, 207] width 560 height 23
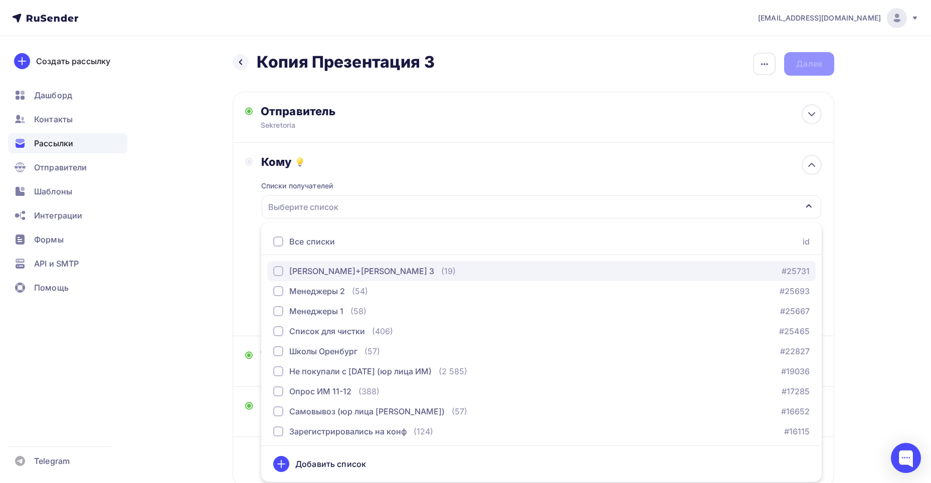
click at [351, 273] on div "[PERSON_NAME]+[PERSON_NAME] 3" at bounding box center [361, 271] width 145 height 12
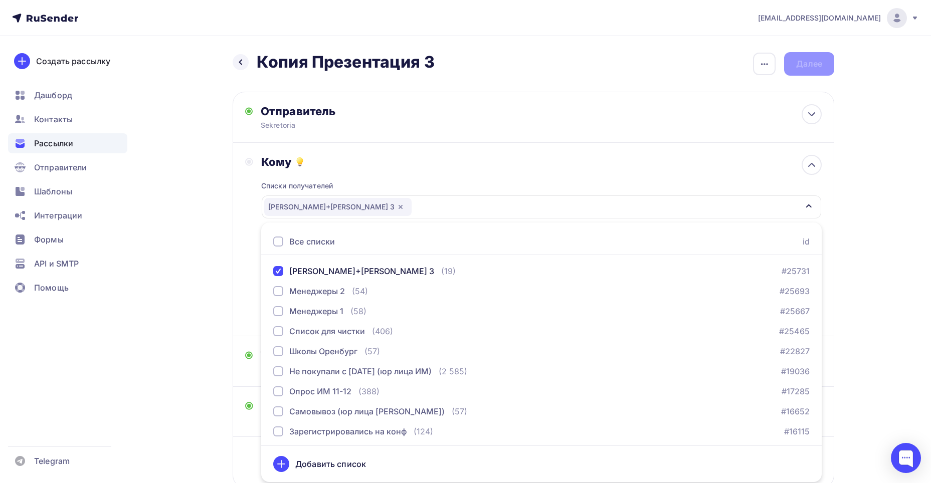
click at [232, 185] on div "Назад Копия Презентация 3 Копия Презентация 3 Закончить позже Переименовать рас…" at bounding box center [466, 294] width 822 height 516
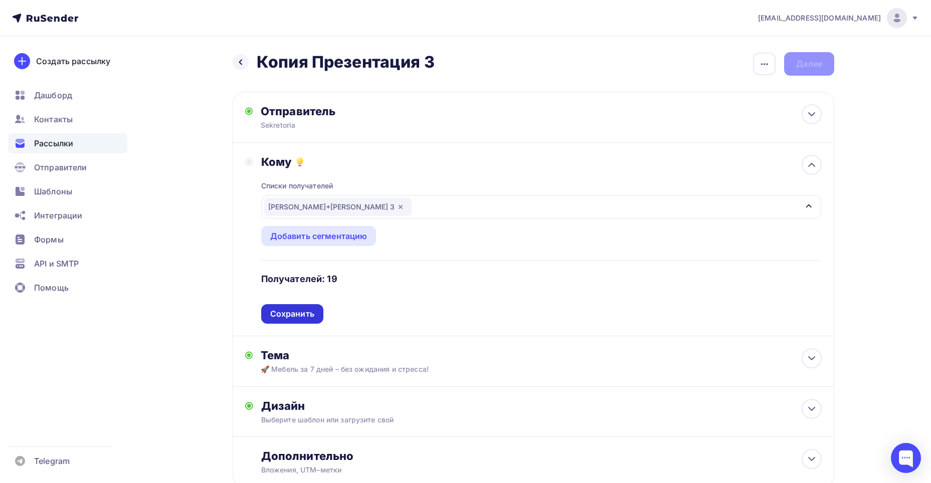
click at [307, 314] on div "Сохранить" at bounding box center [292, 314] width 44 height 12
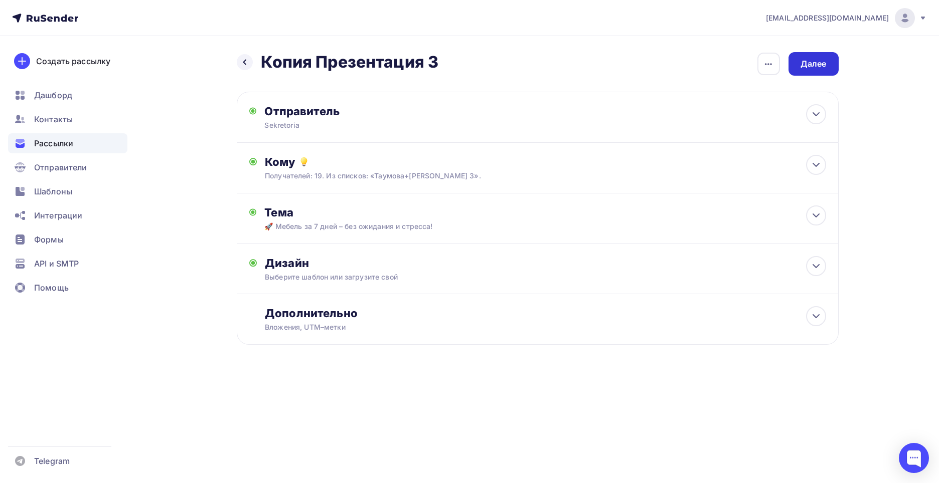
click at [819, 61] on div "Далее" at bounding box center [813, 64] width 26 height 12
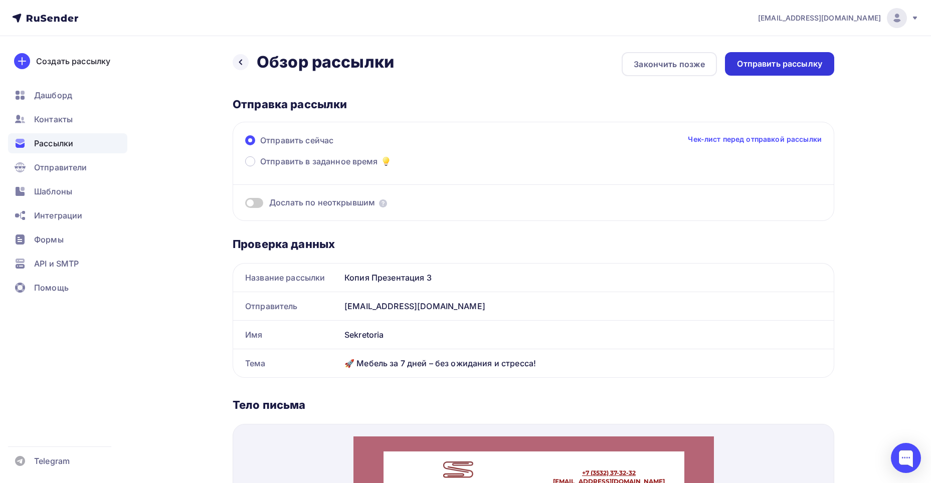
click at [812, 61] on div "Отправить рассылку" at bounding box center [779, 64] width 85 height 12
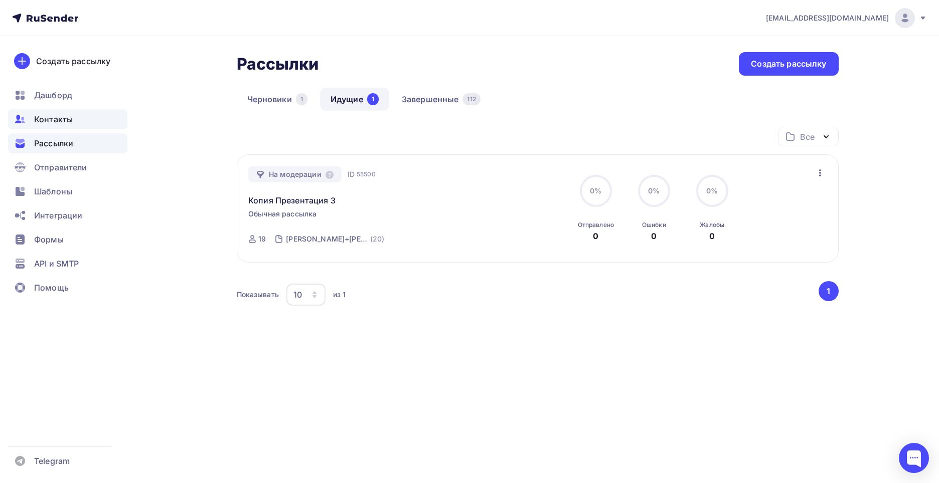
click at [101, 121] on div "Контакты" at bounding box center [67, 119] width 119 height 20
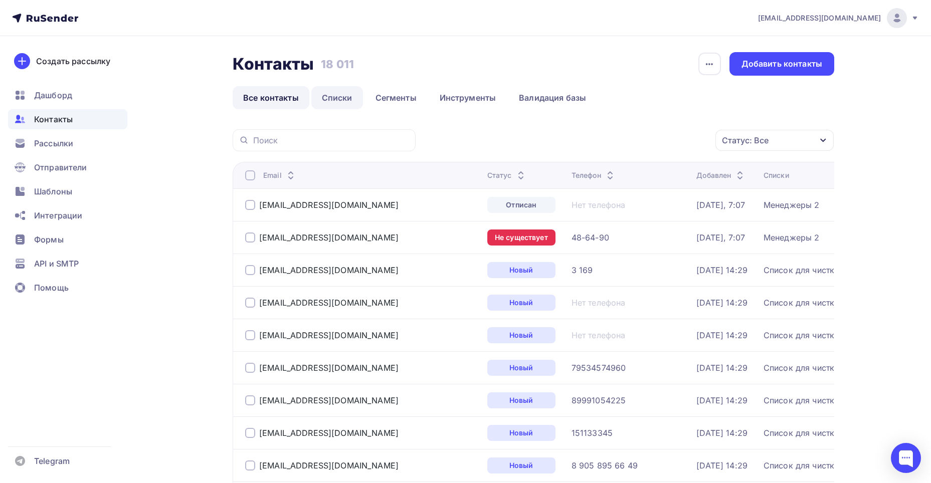
click at [340, 97] on link "Списки" at bounding box center [337, 97] width 52 height 23
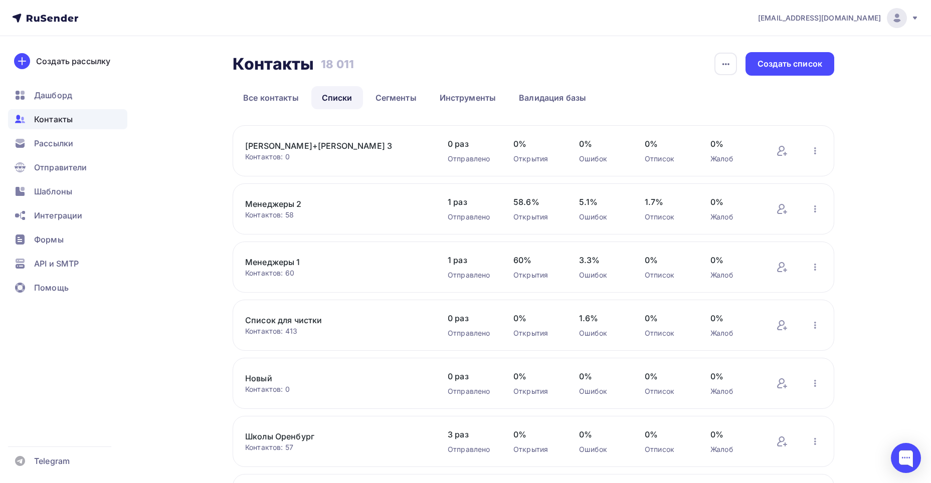
click at [311, 140] on link "[PERSON_NAME]+[PERSON_NAME] 3" at bounding box center [330, 146] width 170 height 12
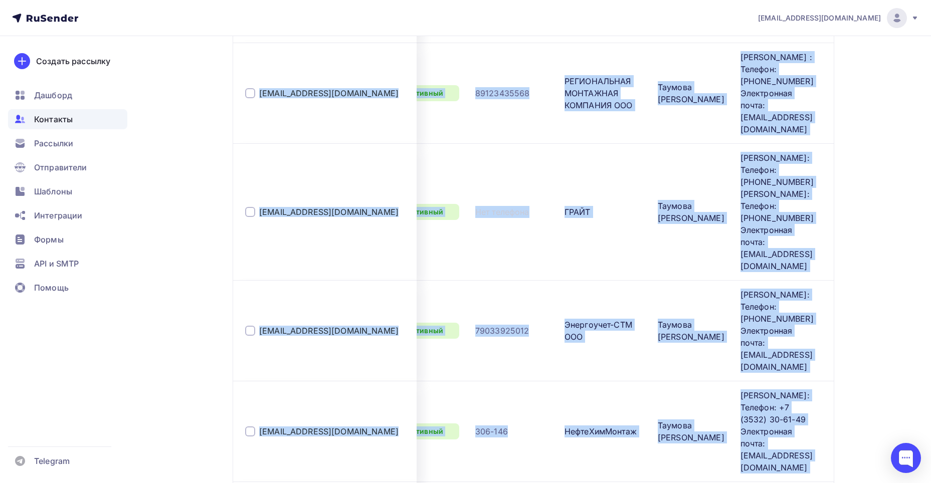
scroll to position [1611, 0]
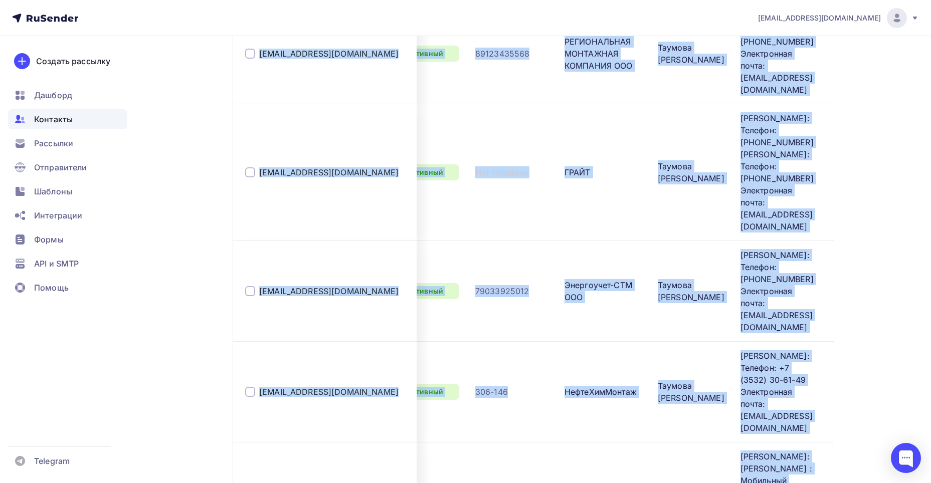
drag, startPoint x: 254, startPoint y: 174, endPoint x: 810, endPoint y: 366, distance: 588.1
click at [810, 366] on tbody "ptmz2025@yahoo.com Новый 79201098977 ООО ПЕРВОУРАЛЬСКИЙ ТРУБО МЕХАНИЧЕСКИЙ ЗАВО…" at bounding box center [518, 44] width 631 height 2605
copy tbody "ptmz2025@yahoo.com Новый 79201098977 ООО ПЕРВОУРАЛЬСКИЙ ТРУБО МЕХАНИЧЕСКИЙ ЗАВО…"
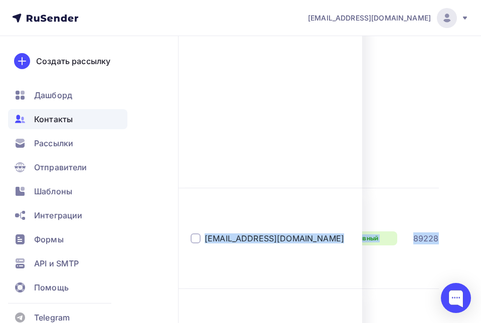
scroll to position [1613, 0]
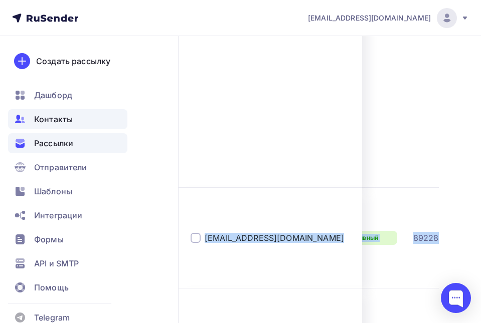
copy tbody "ptmz2025@yahoo.com Новый 79201098977 ООО ПЕРВОУРАЛЬСКИЙ ТРУБО МЕХАНИЧЕСКИЙ ЗАВО…"
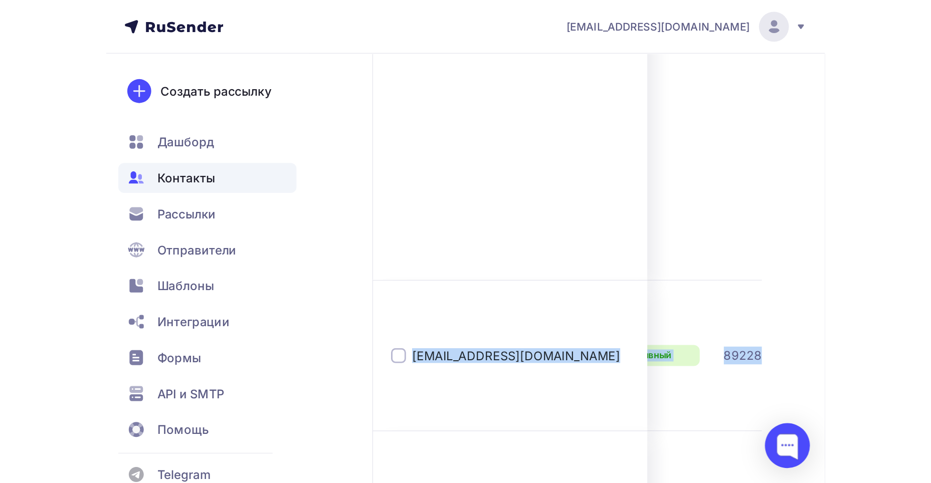
scroll to position [1611, 0]
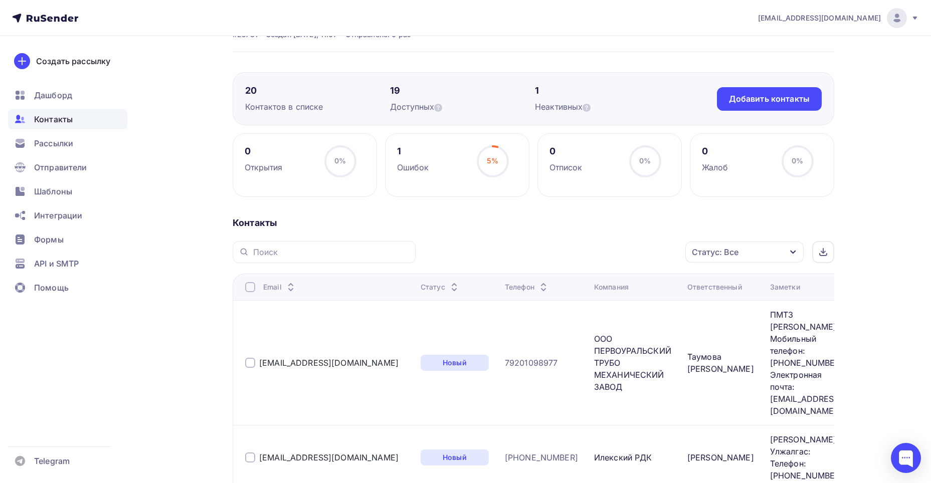
scroll to position [150, 0]
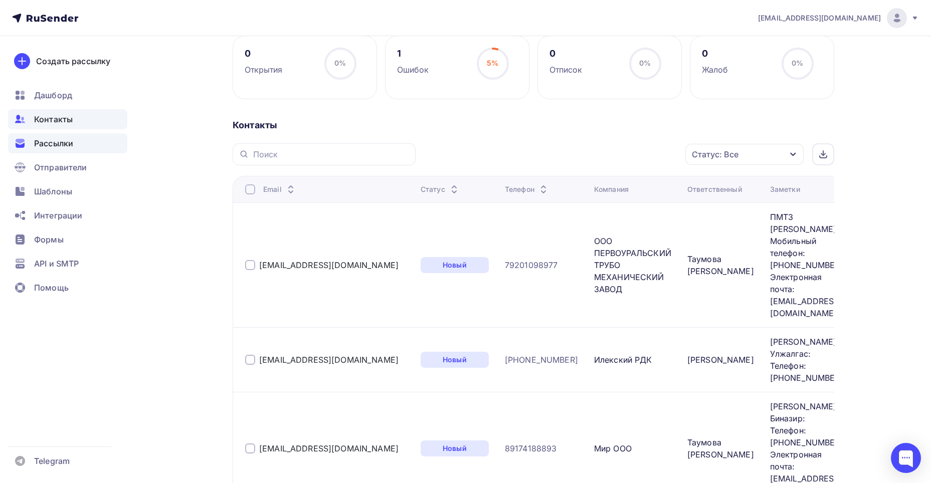
click at [93, 145] on div "Рассылки" at bounding box center [67, 143] width 119 height 20
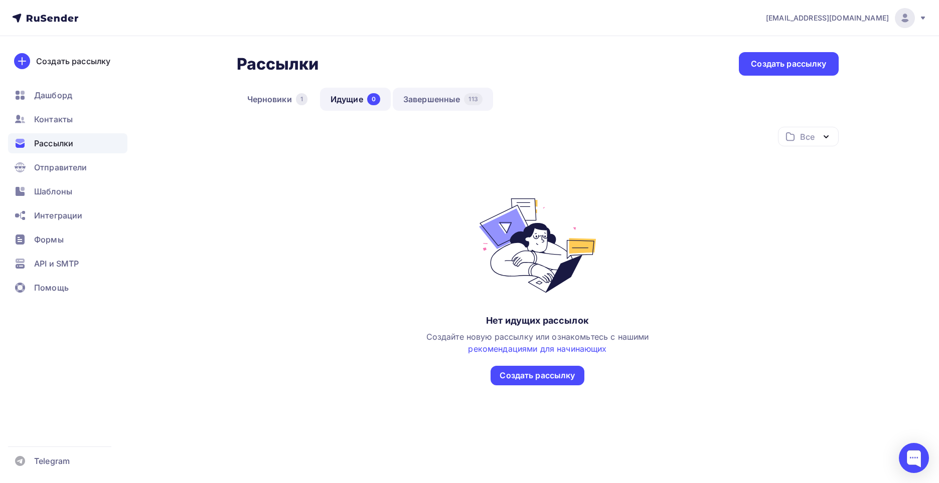
click at [437, 97] on link "Завершенные 113" at bounding box center [443, 99] width 100 height 23
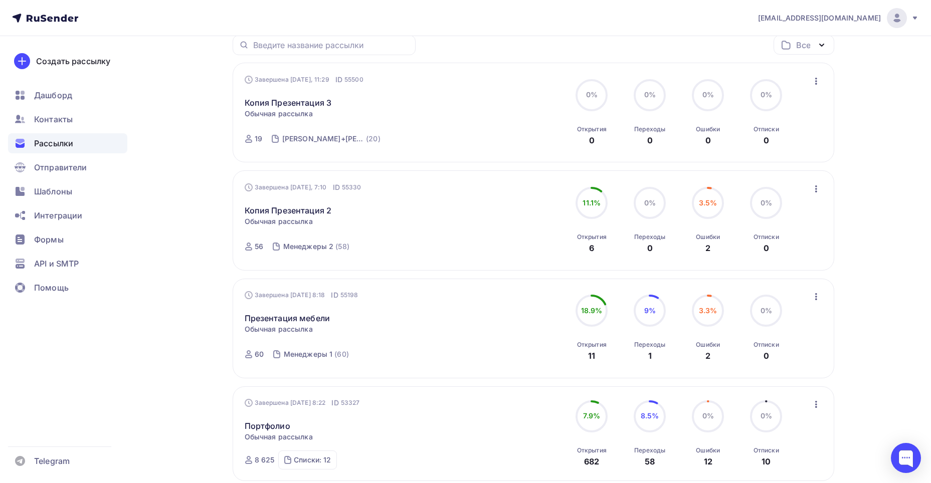
scroll to position [100, 0]
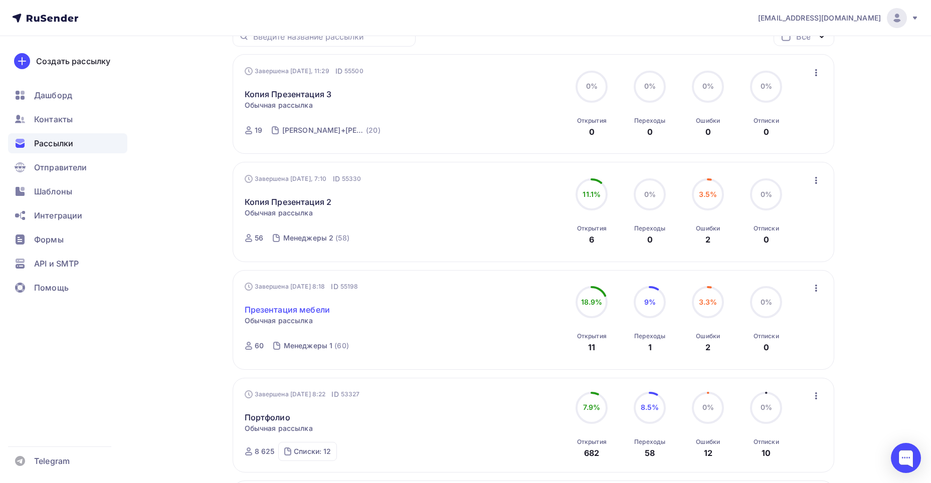
click at [328, 304] on link "Презентация мебели" at bounding box center [288, 310] width 86 height 12
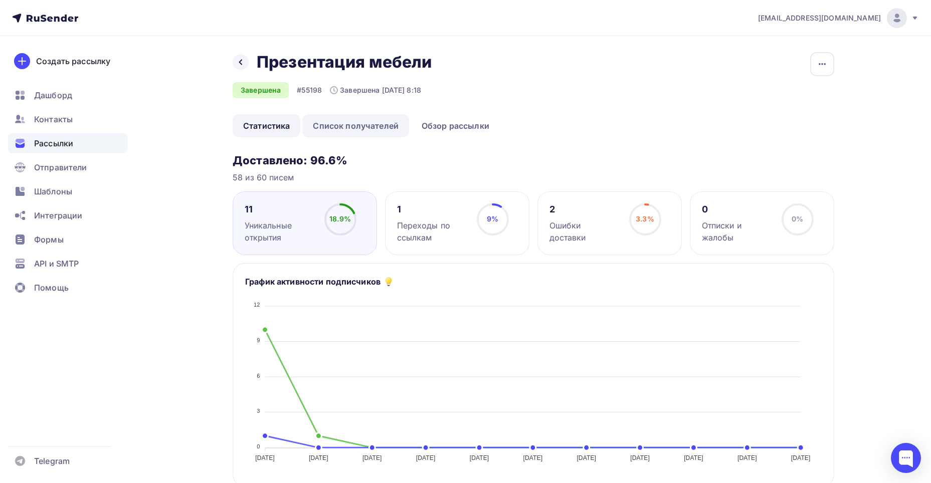
click at [384, 136] on link "Список получателей" at bounding box center [355, 125] width 107 height 23
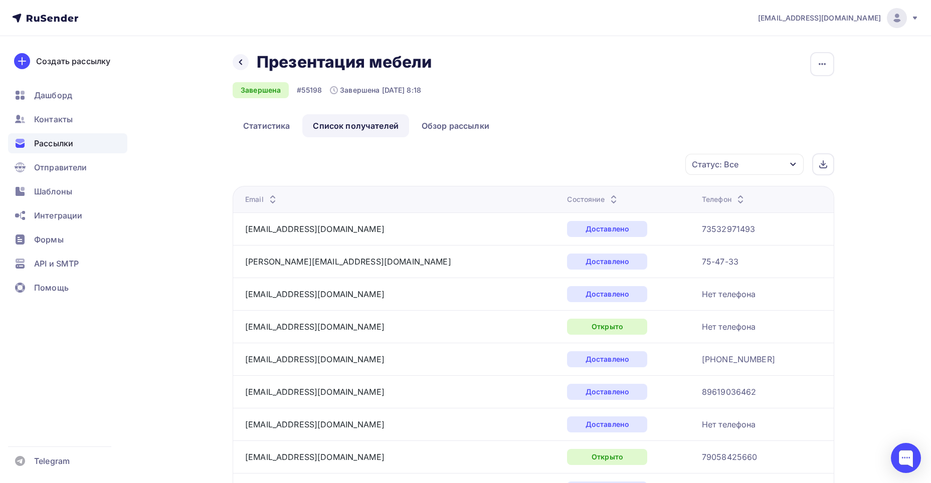
click at [687, 163] on div "Статус: Все" at bounding box center [744, 164] width 118 height 21
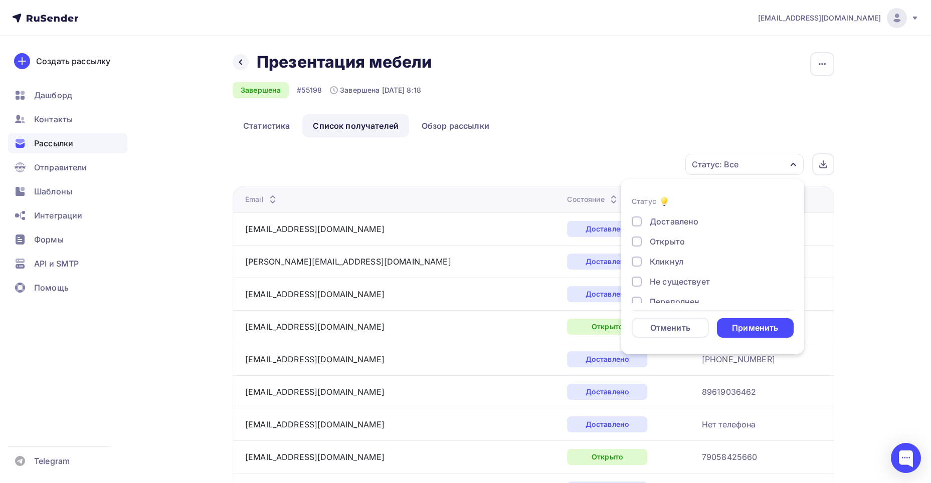
click at [637, 245] on div at bounding box center [637, 242] width 10 height 10
click at [751, 324] on div "Применить" at bounding box center [755, 328] width 46 height 12
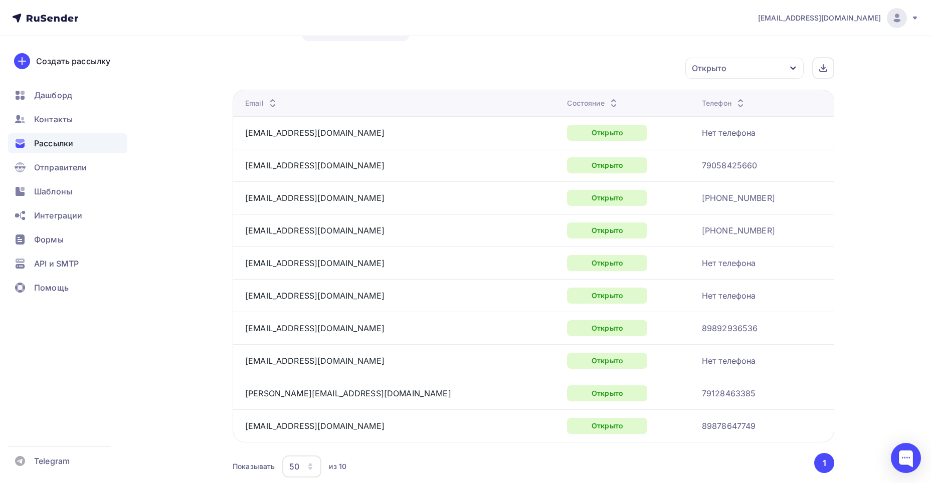
scroll to position [100, 0]
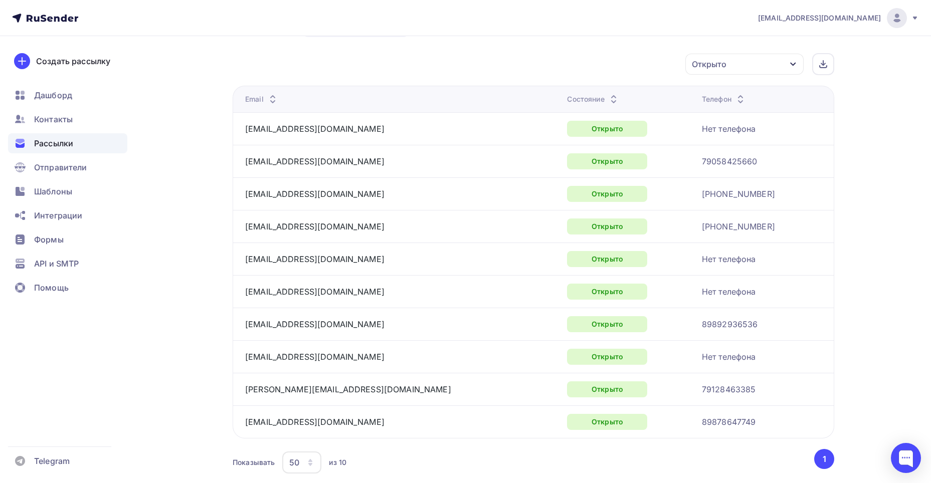
drag, startPoint x: 241, startPoint y: 131, endPoint x: 744, endPoint y: 423, distance: 581.5
click at [745, 416] on tbody "[EMAIL_ADDRESS][DOMAIN_NAME] Открыто Нет телефона [EMAIL_ADDRESS][DOMAIN_NAME] …" at bounding box center [533, 275] width 601 height 326
copy tbody "[EMAIL_ADDRESS][DOMAIN_NAME] Открыто Нет телефона [EMAIL_ADDRESS][DOMAIN_NAME] …"
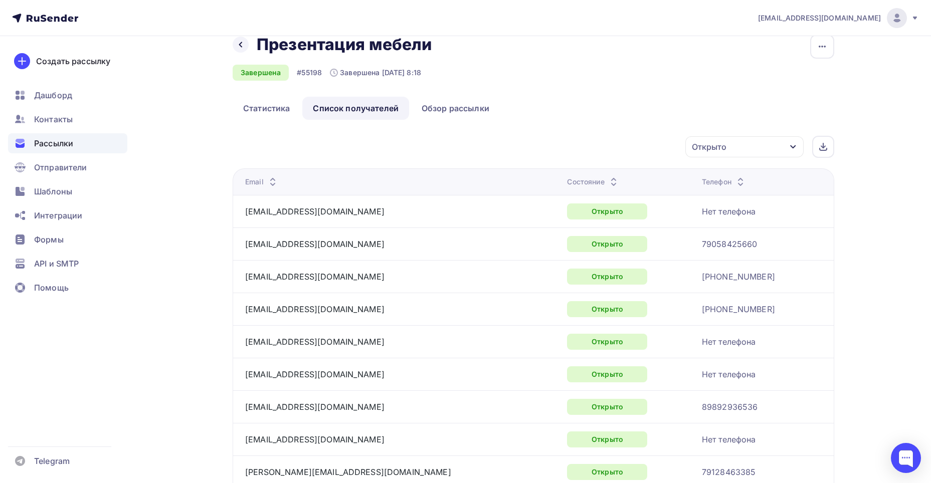
scroll to position [0, 0]
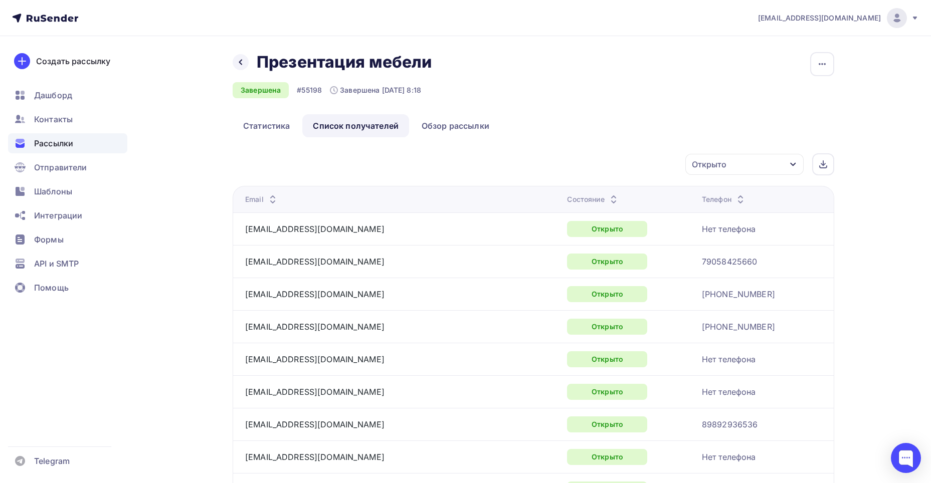
copy tbody "[EMAIL_ADDRESS][DOMAIN_NAME] Открыто Нет телефона [EMAIL_ADDRESS][DOMAIN_NAME] …"
click at [232, 57] on div "Назад Презентация мебели Презентация мебели Завершена #55198 Завершена [DATE] 8…" at bounding box center [466, 326] width 822 height 581
click at [236, 61] on div at bounding box center [241, 62] width 16 height 16
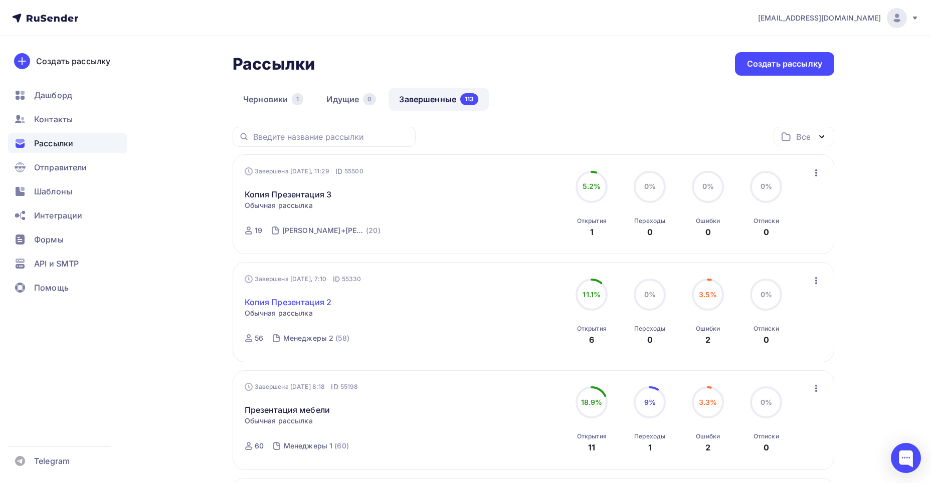
click at [320, 303] on link "Копия Презентация 2" at bounding box center [288, 302] width 87 height 12
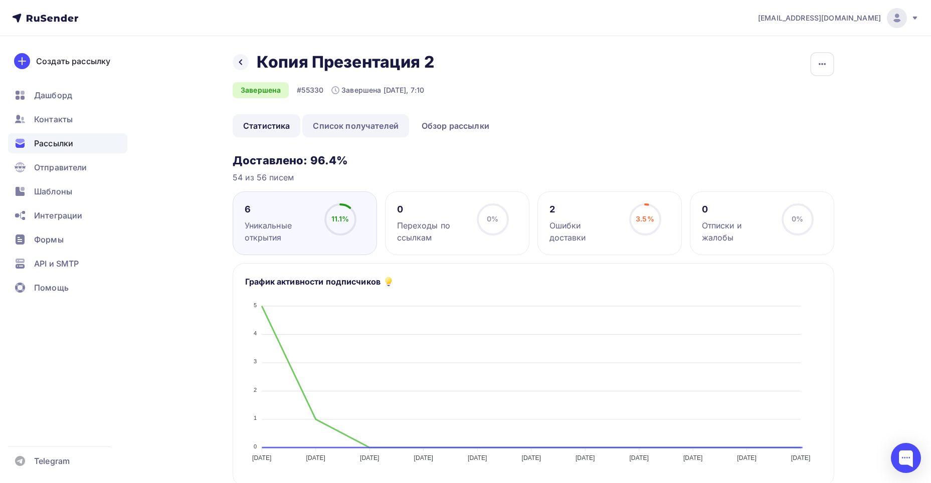
click at [389, 124] on link "Список получателей" at bounding box center [355, 125] width 107 height 23
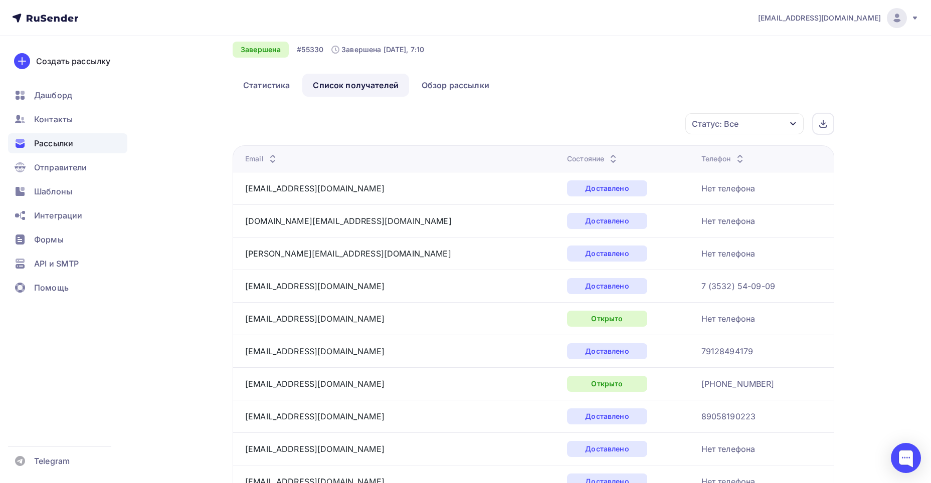
scroll to position [100, 0]
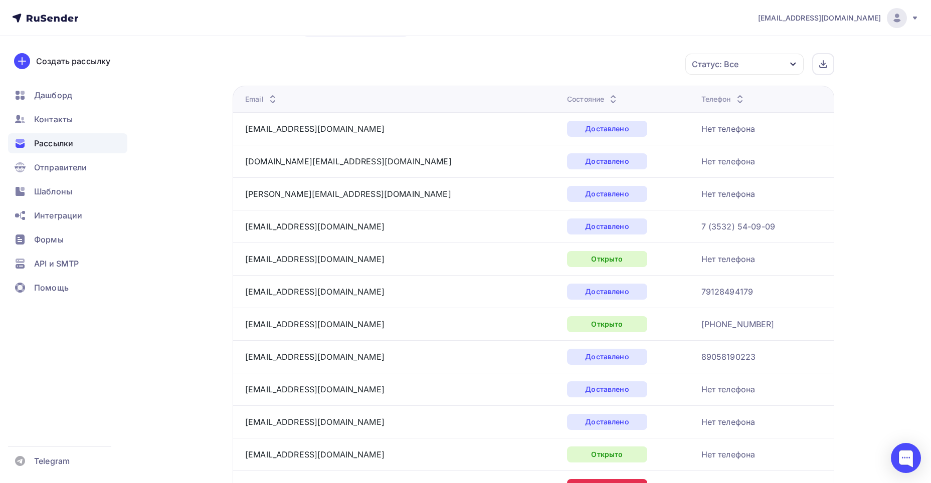
click at [701, 66] on div "Статус: Все" at bounding box center [715, 64] width 47 height 12
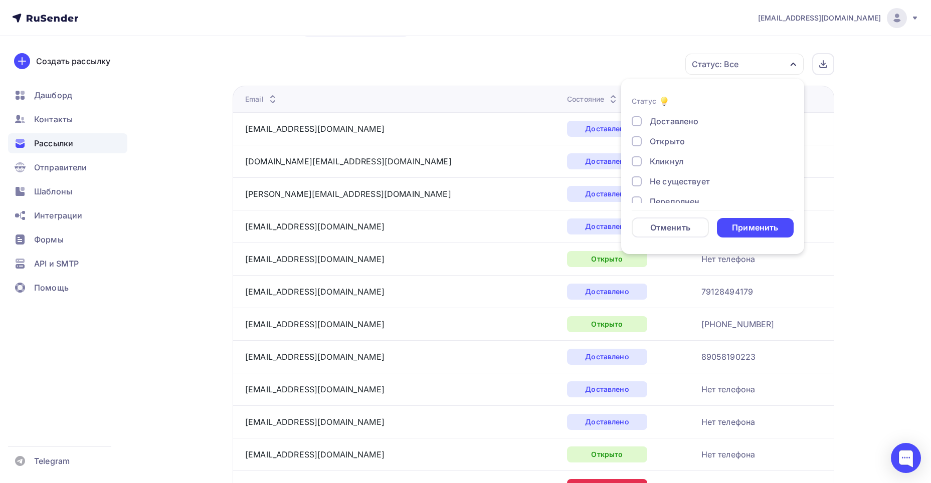
drag, startPoint x: 679, startPoint y: 144, endPoint x: 707, endPoint y: 184, distance: 48.1
click at [678, 144] on div "Открыто" at bounding box center [667, 141] width 35 height 12
click at [751, 229] on div "Применить" at bounding box center [755, 228] width 46 height 12
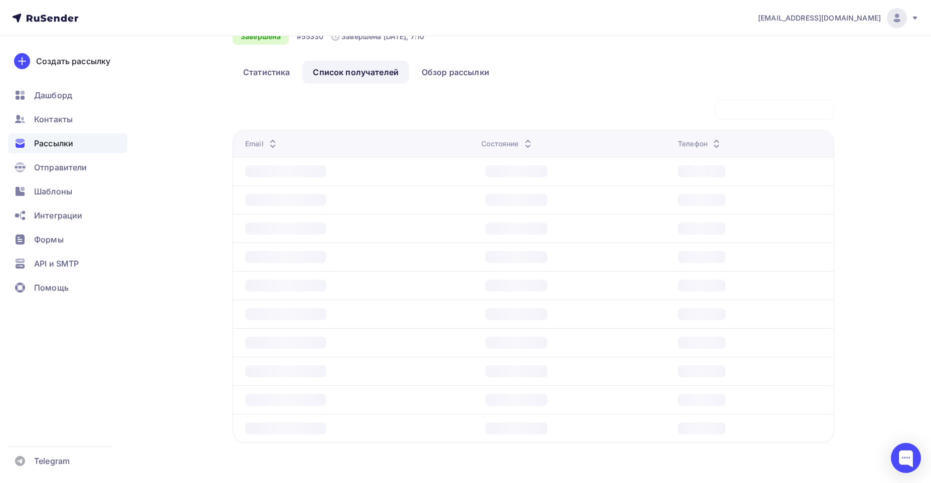
scroll to position [3, 0]
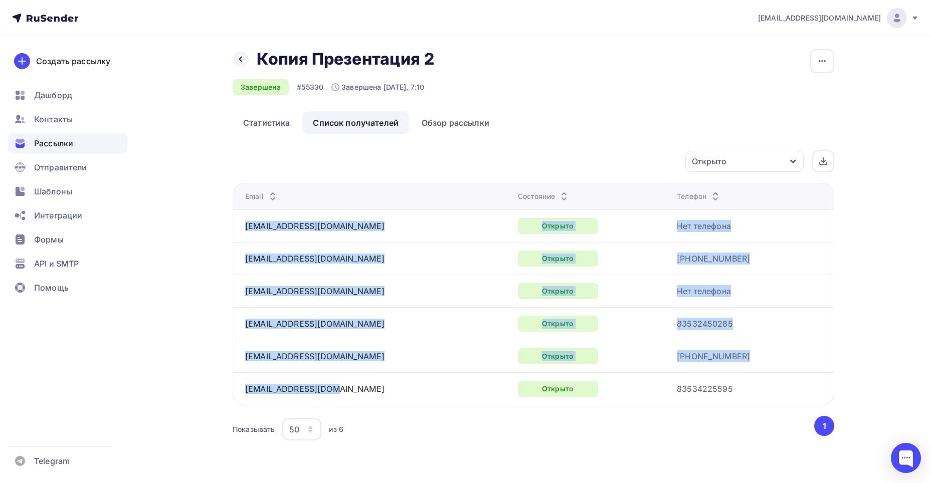
drag, startPoint x: 261, startPoint y: 258, endPoint x: 380, endPoint y: 388, distance: 176.1
click at [380, 389] on tbody "[EMAIL_ADDRESS][DOMAIN_NAME] Открыто Нет телефона [EMAIL_ADDRESS][DOMAIN_NAME] …" at bounding box center [533, 308] width 601 height 196
copy tbody "[EMAIL_ADDRESS][DOMAIN_NAME] Открыто Нет телефона [EMAIL_ADDRESS][DOMAIN_NAME] …"
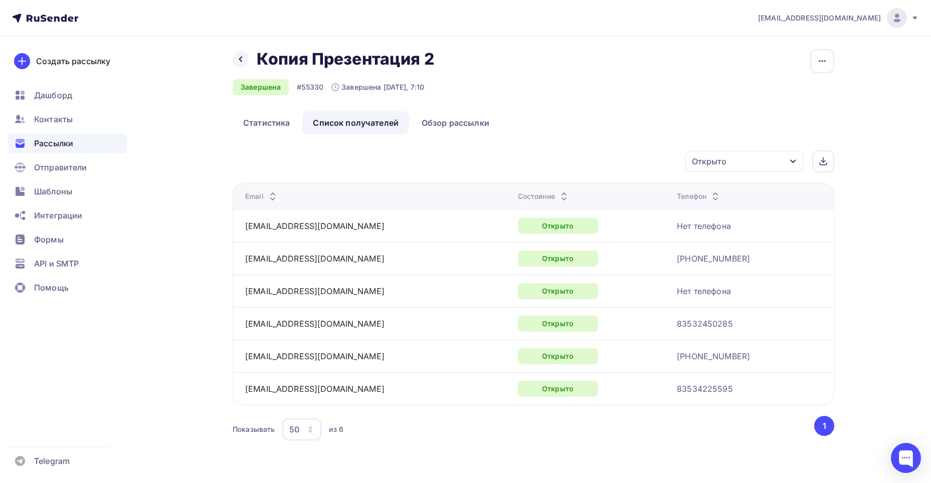
click at [709, 195] on icon at bounding box center [715, 199] width 12 height 12
click at [812, 69] on button "button" at bounding box center [822, 61] width 24 height 24
click at [701, 53] on div "Назад Копия Презентация 2 Копия Презентация 2 Завершена #55330 Завершена [DATE]…" at bounding box center [534, 80] width 602 height 62
click at [795, 160] on icon "button" at bounding box center [793, 162] width 6 height 4
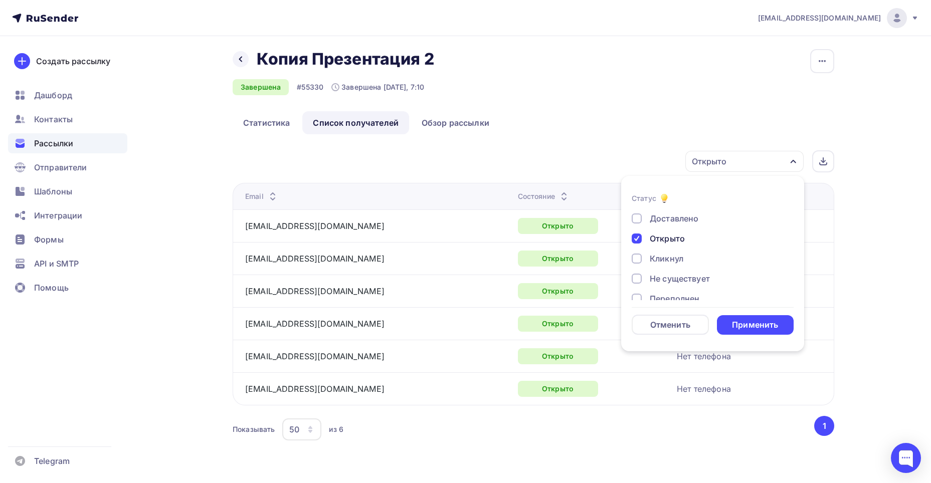
click at [795, 160] on icon "button" at bounding box center [793, 161] width 8 height 8
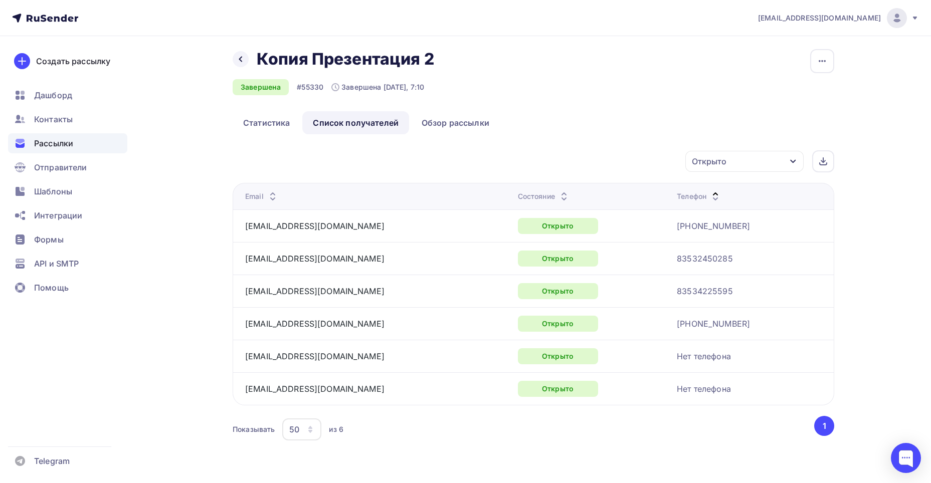
drag, startPoint x: 626, startPoint y: 173, endPoint x: 634, endPoint y: 165, distance: 11.0
click at [626, 173] on div "Открыто Статус Доставлено Открыто Кликнул Не существует Переполнен Недоступен О…" at bounding box center [534, 296] width 602 height 293
click at [908, 13] on div "[EMAIL_ADDRESS][DOMAIN_NAME]" at bounding box center [838, 18] width 161 height 20
click at [814, 46] on link "Аккаунт" at bounding box center [829, 44] width 168 height 20
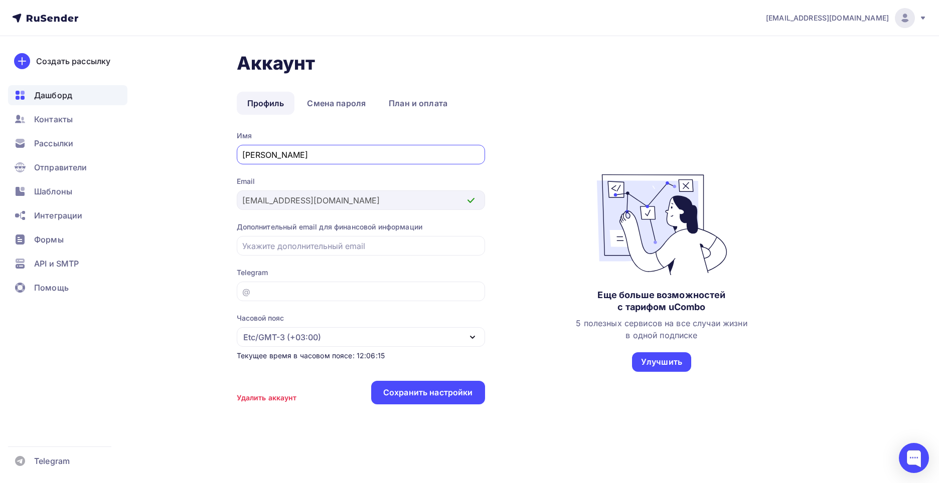
click at [61, 94] on span "Дашборд" at bounding box center [53, 95] width 38 height 12
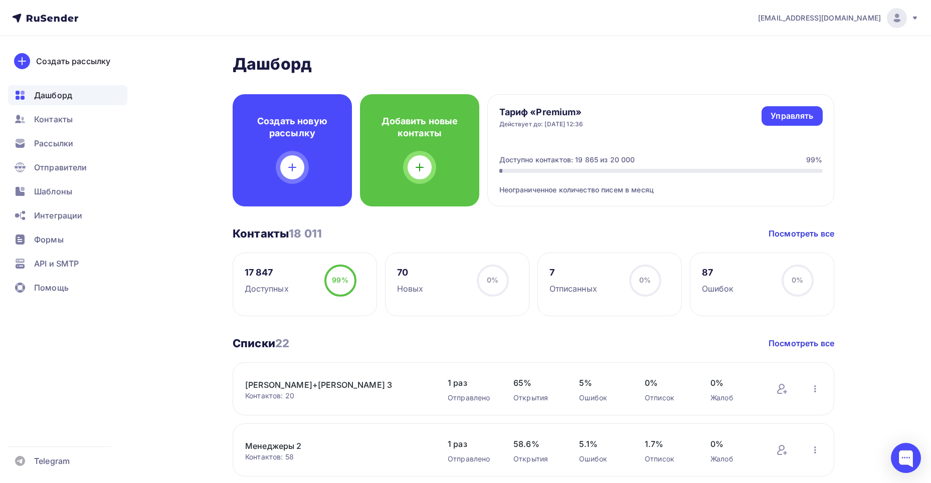
click at [336, 384] on link "[PERSON_NAME]+[PERSON_NAME] 3" at bounding box center [330, 385] width 170 height 12
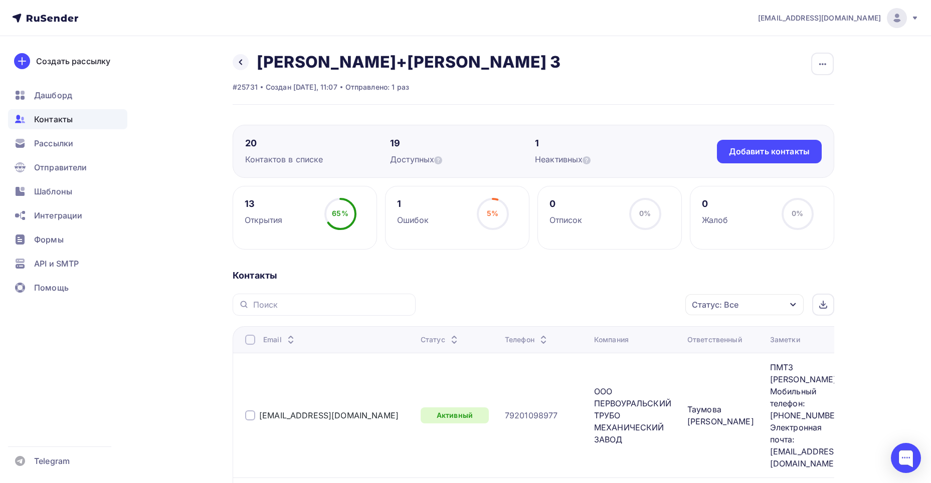
click at [704, 306] on div "Статус: Все" at bounding box center [715, 305] width 47 height 12
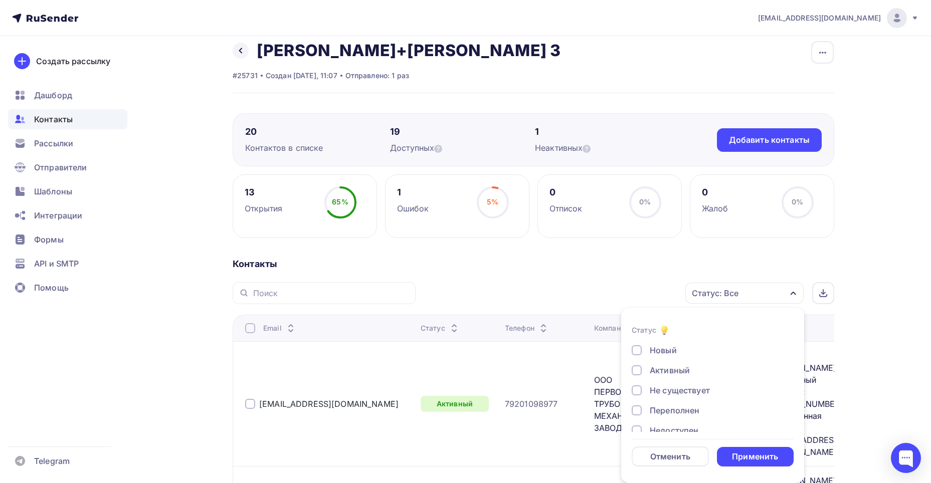
click at [598, 288] on div "Статус: Все Статус Новый Активный Не существует Переполнен Недоступен Отписан О…" at bounding box center [629, 293] width 412 height 22
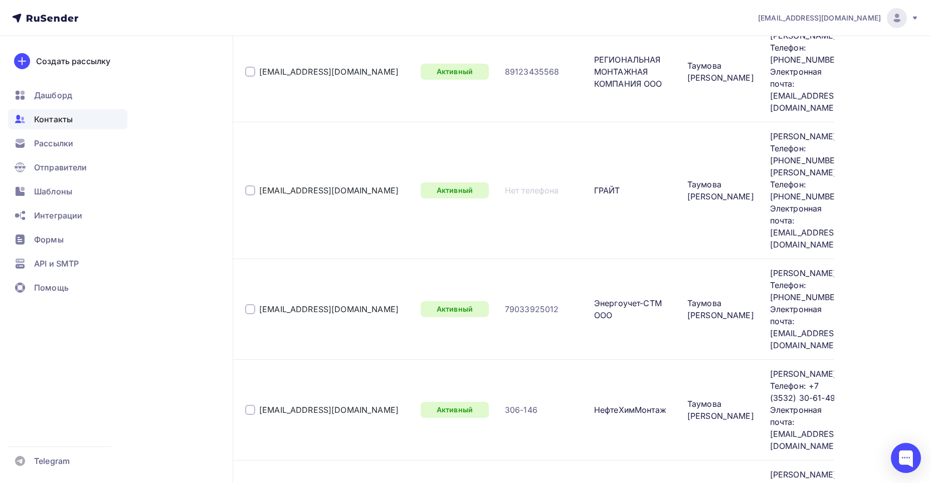
scroll to position [1611, 0]
